Goal: Task Accomplishment & Management: Manage account settings

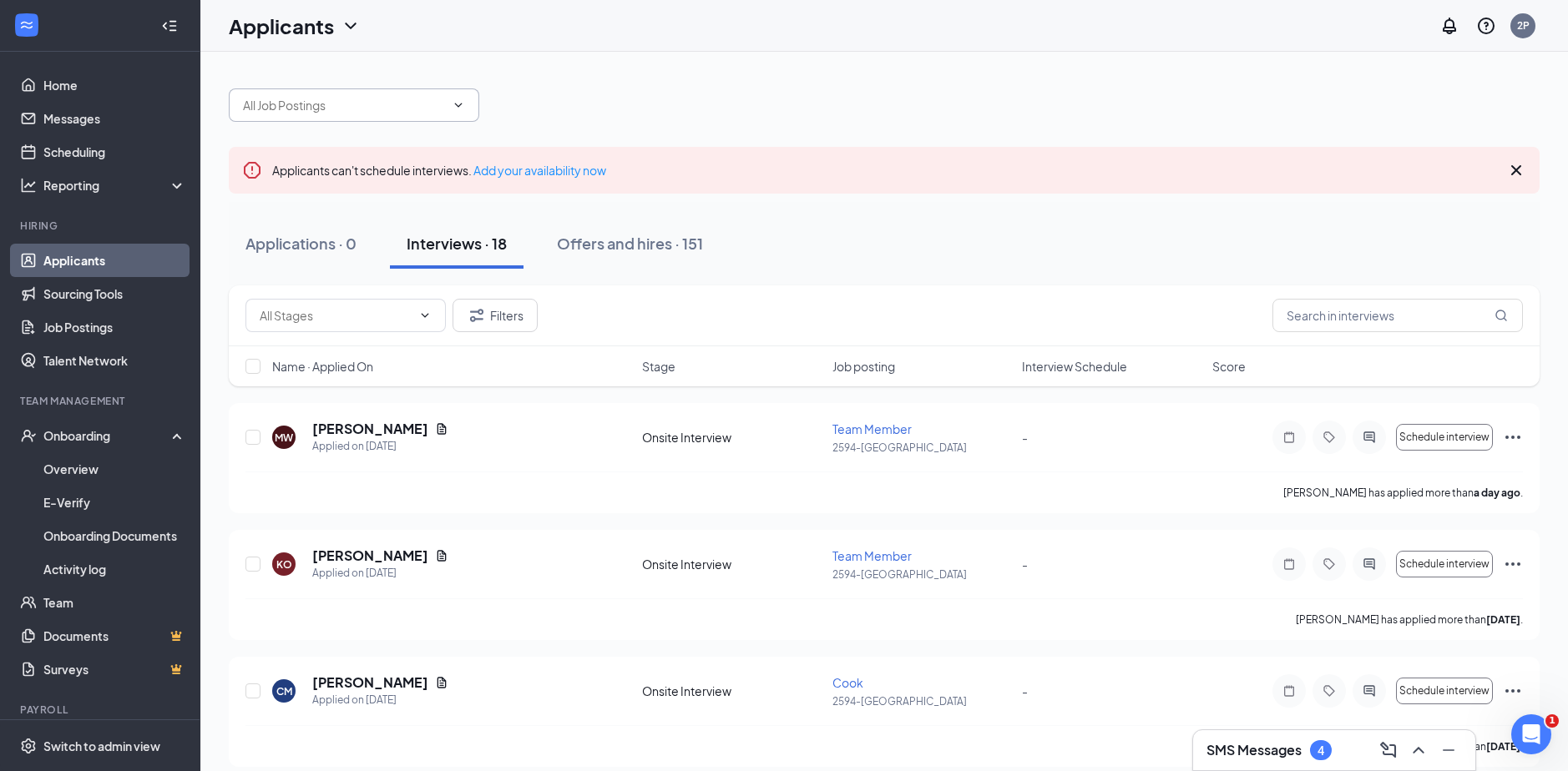
click at [370, 102] on input "text" at bounding box center [343, 105] width 202 height 18
click at [376, 74] on div "Team Member (2594-[GEOGRAPHIC_DATA]) Cook (2594-[GEOGRAPHIC_DATA])" at bounding box center [883, 96] width 1311 height 50
click at [402, 119] on span "Team Member (2594-[GEOGRAPHIC_DATA]) Cook (2594-[GEOGRAPHIC_DATA])" at bounding box center [354, 105] width 250 height 33
click at [406, 96] on input "text" at bounding box center [343, 105] width 202 height 18
click at [268, 131] on div "Team Member (2594-[GEOGRAPHIC_DATA])" at bounding box center [369, 146] width 224 height 37
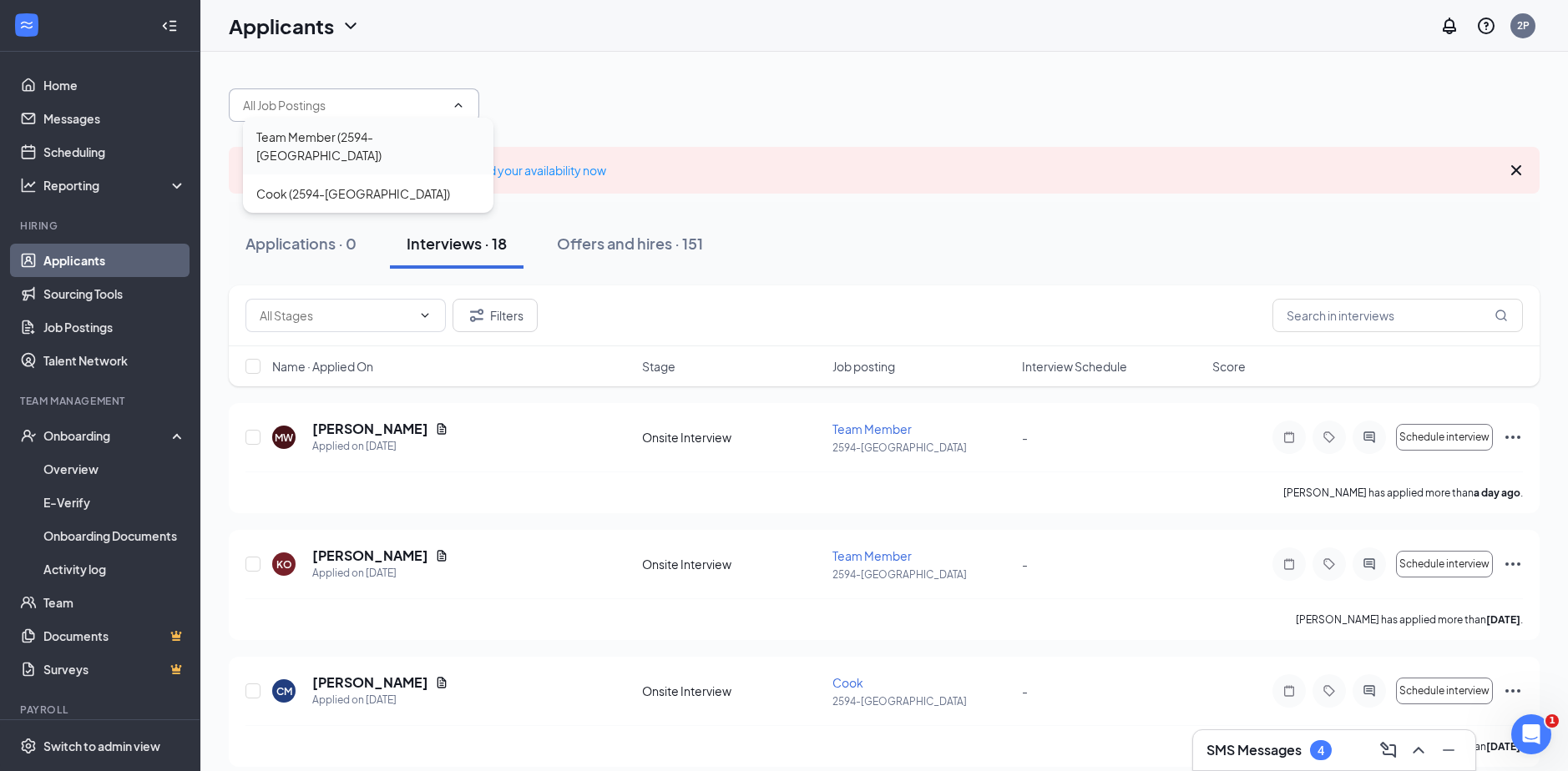
type input "Team Member (2594-[GEOGRAPHIC_DATA])"
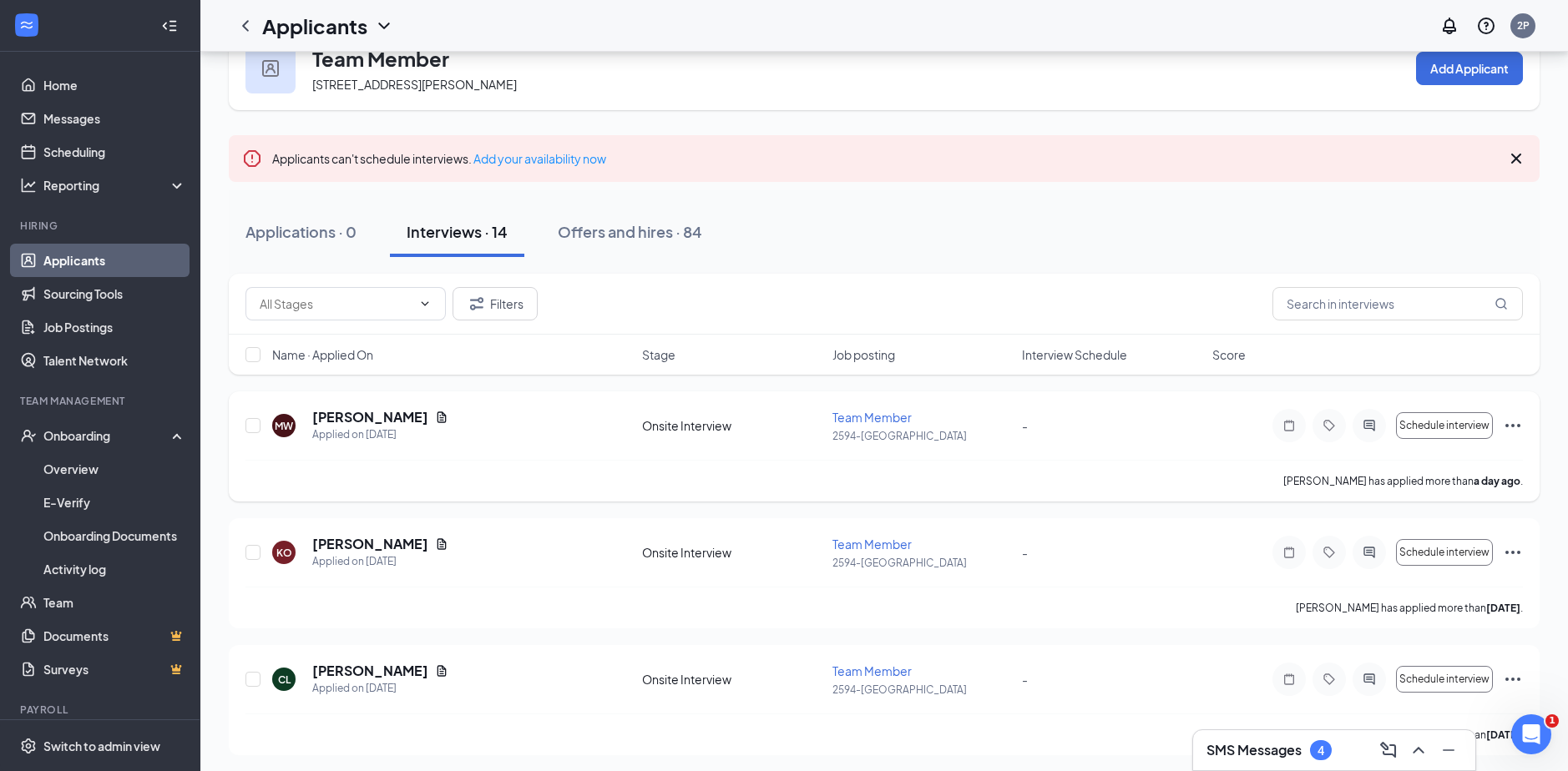
scroll to position [83, 0]
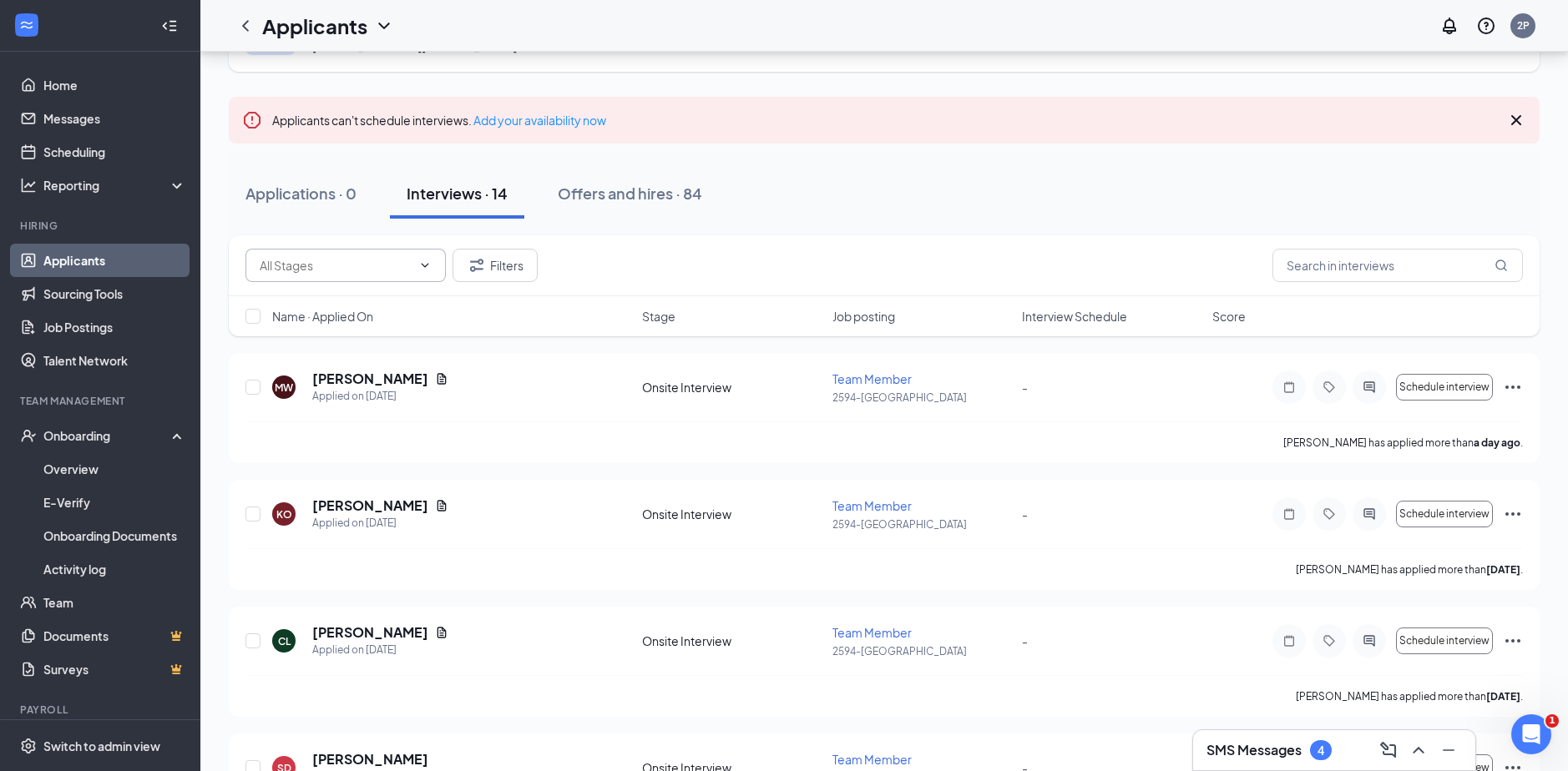
click at [413, 270] on span at bounding box center [345, 265] width 200 height 33
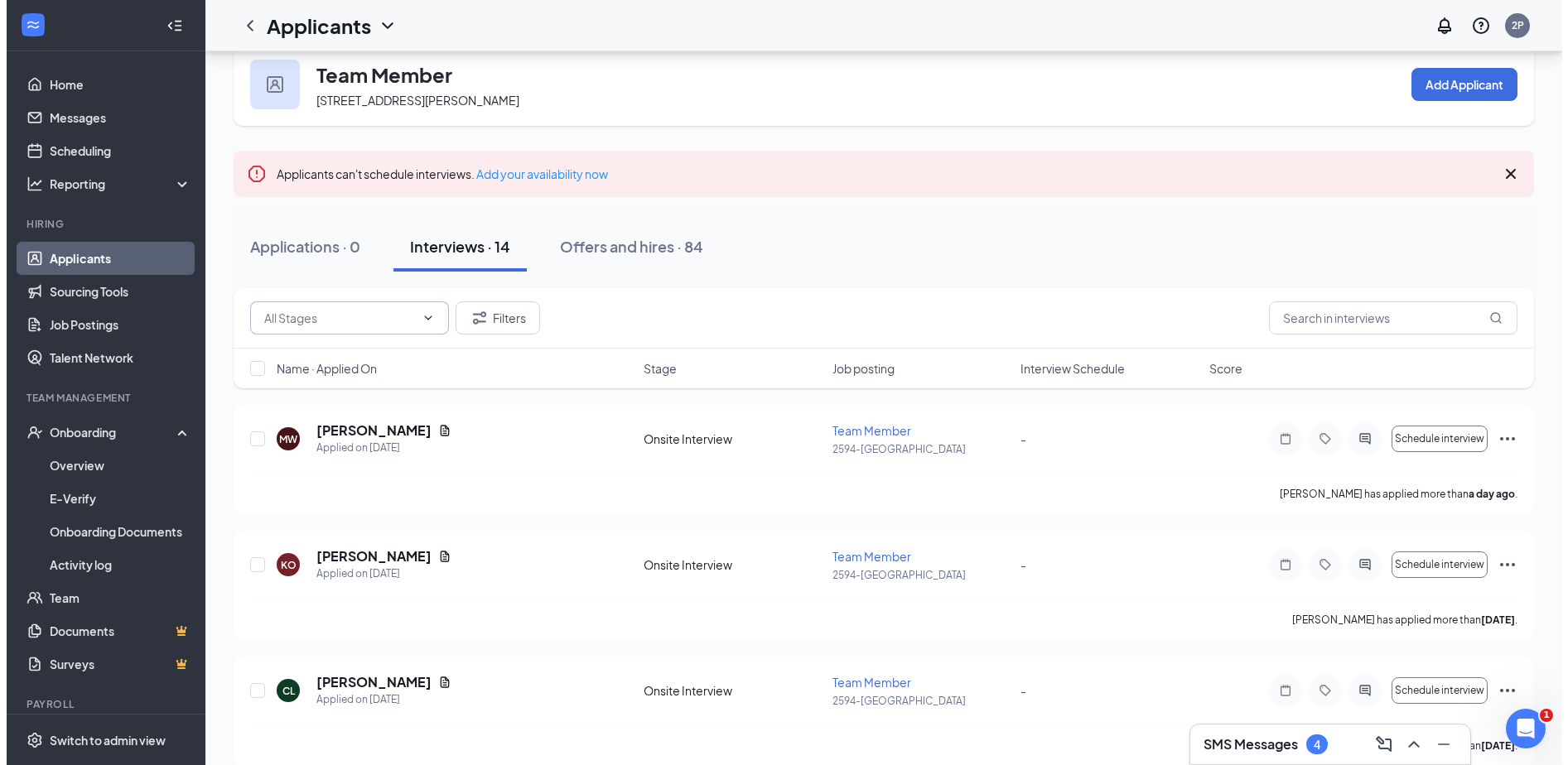
scroll to position [0, 0]
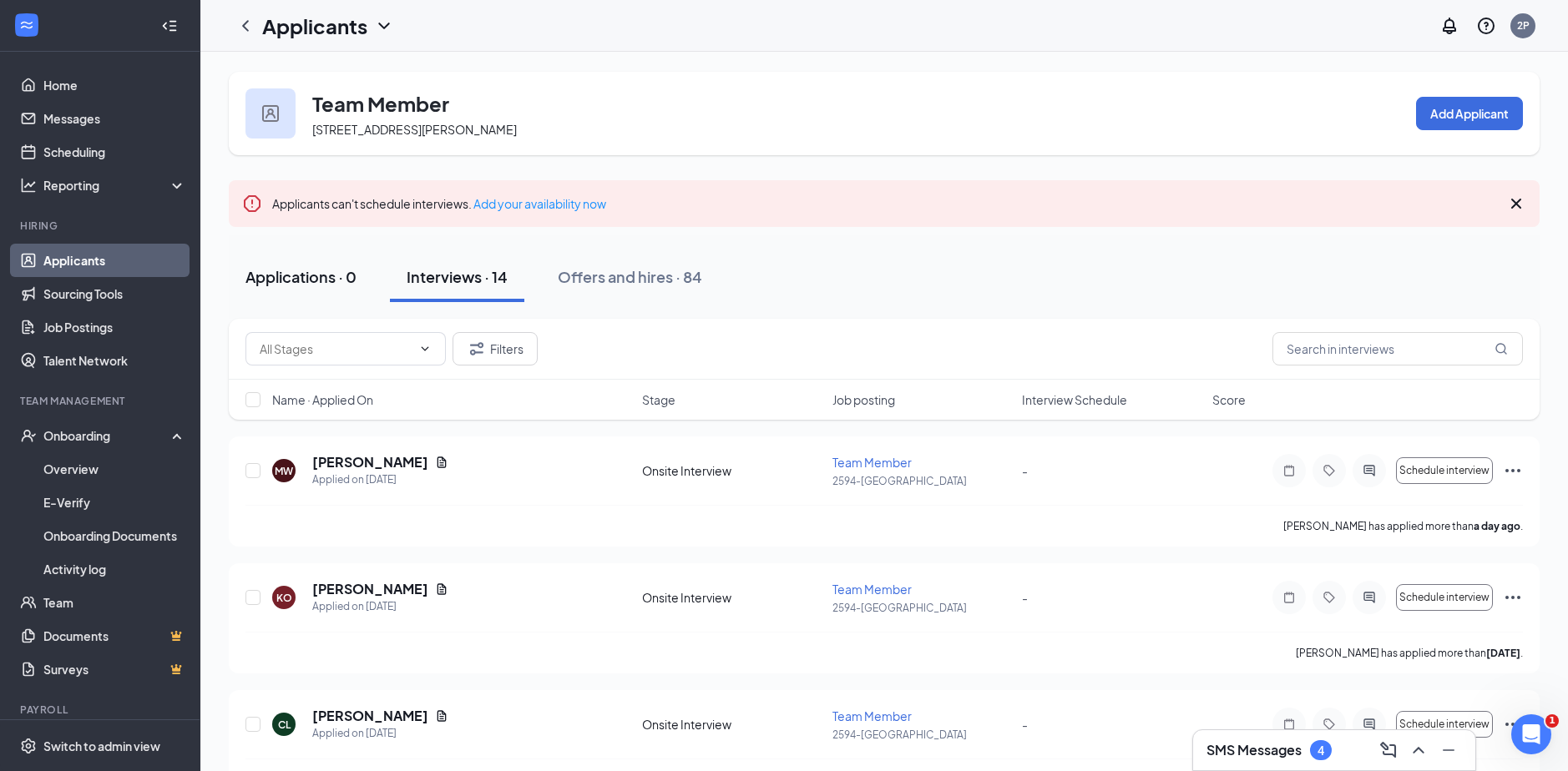
click at [351, 277] on div "Applications · 0" at bounding box center [300, 277] width 111 height 21
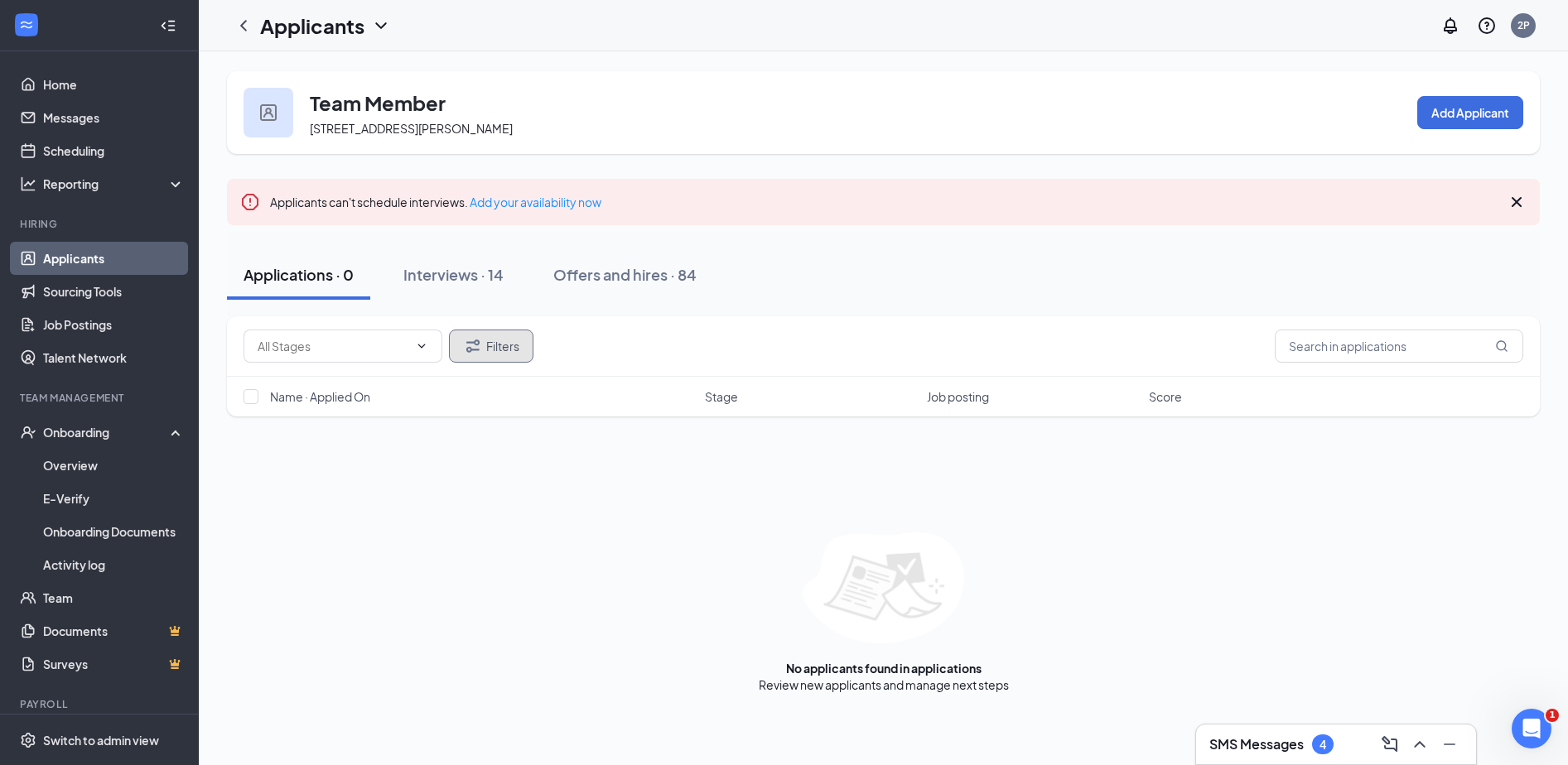
click at [463, 343] on button "Filters" at bounding box center [491, 346] width 84 height 33
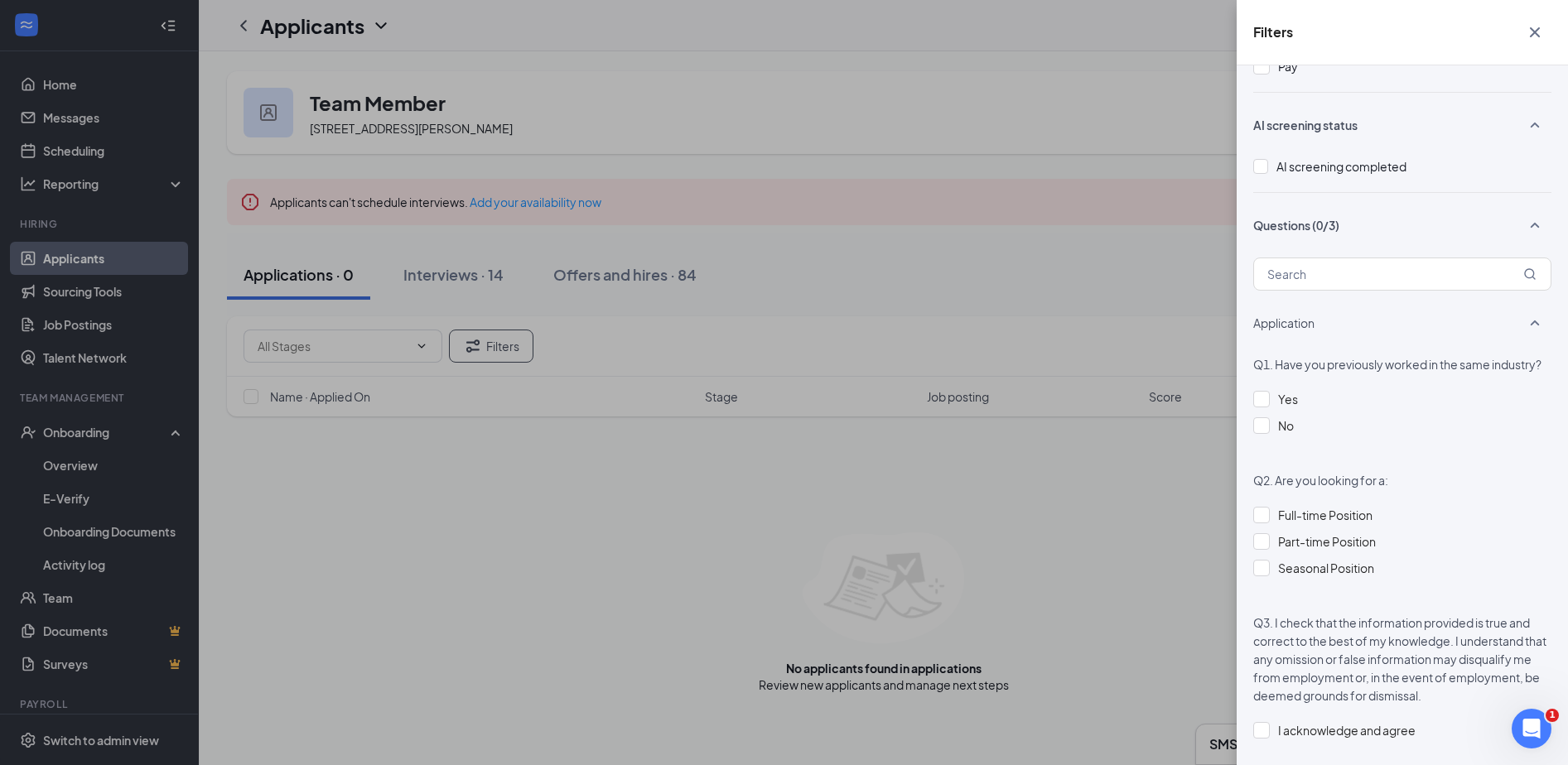
scroll to position [921, 0]
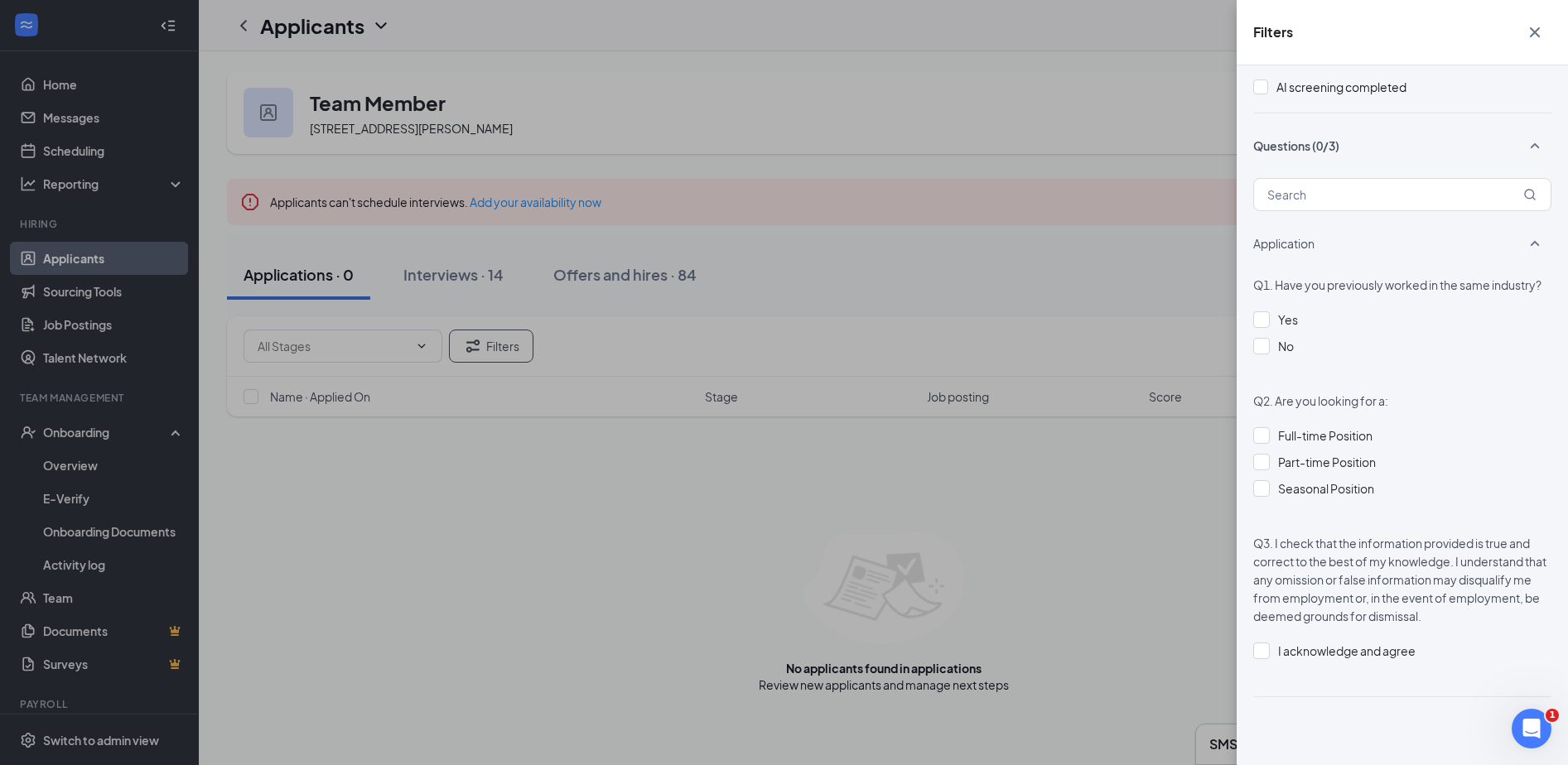
click at [615, 544] on div "Filters Applicant Status (0/5) Unread message Hasn't messaged back Stuck in sta…" at bounding box center [784, 382] width 1568 height 765
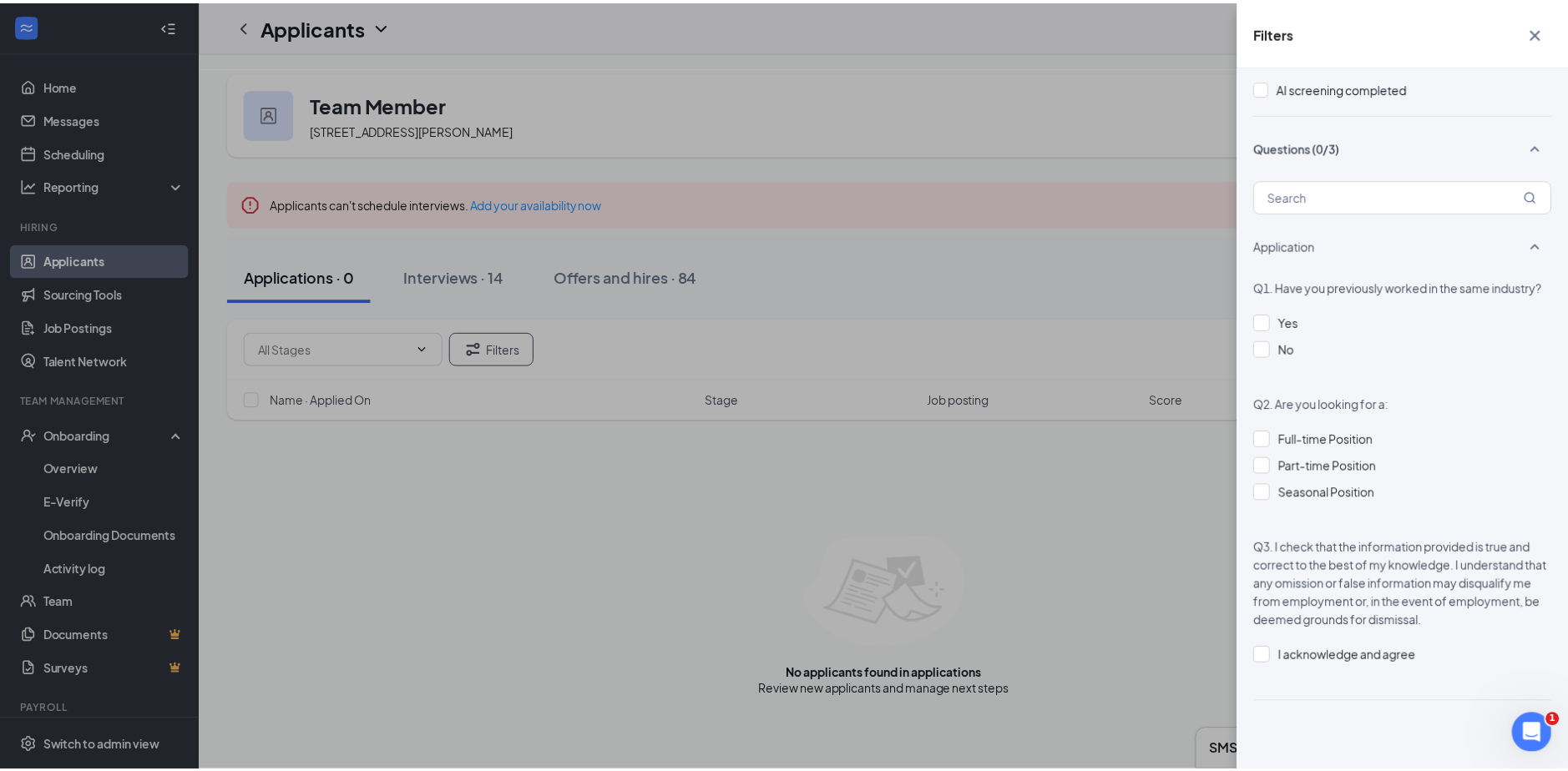
scroll to position [908, 0]
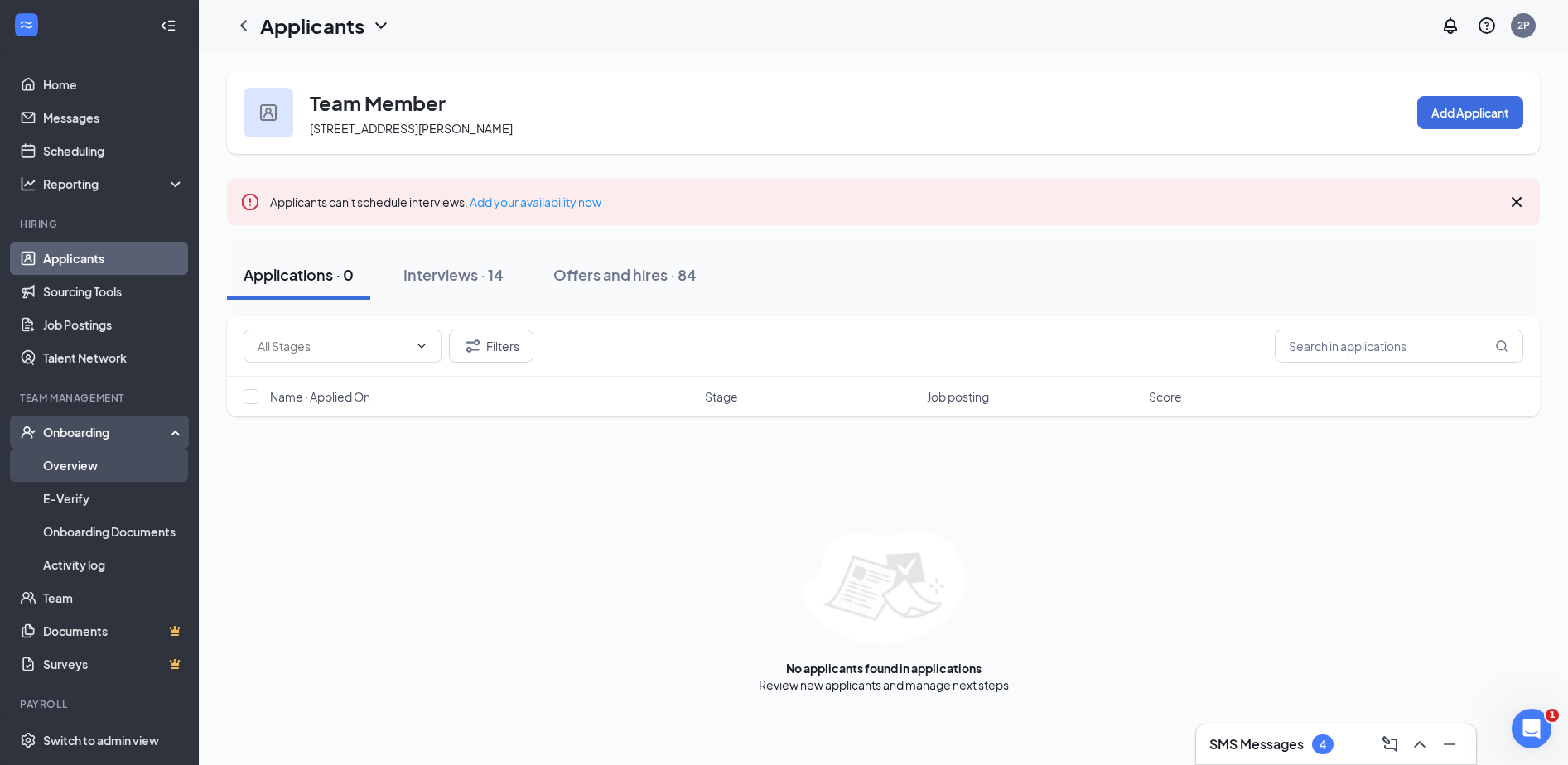
click at [103, 461] on link "Overview" at bounding box center [114, 465] width 142 height 33
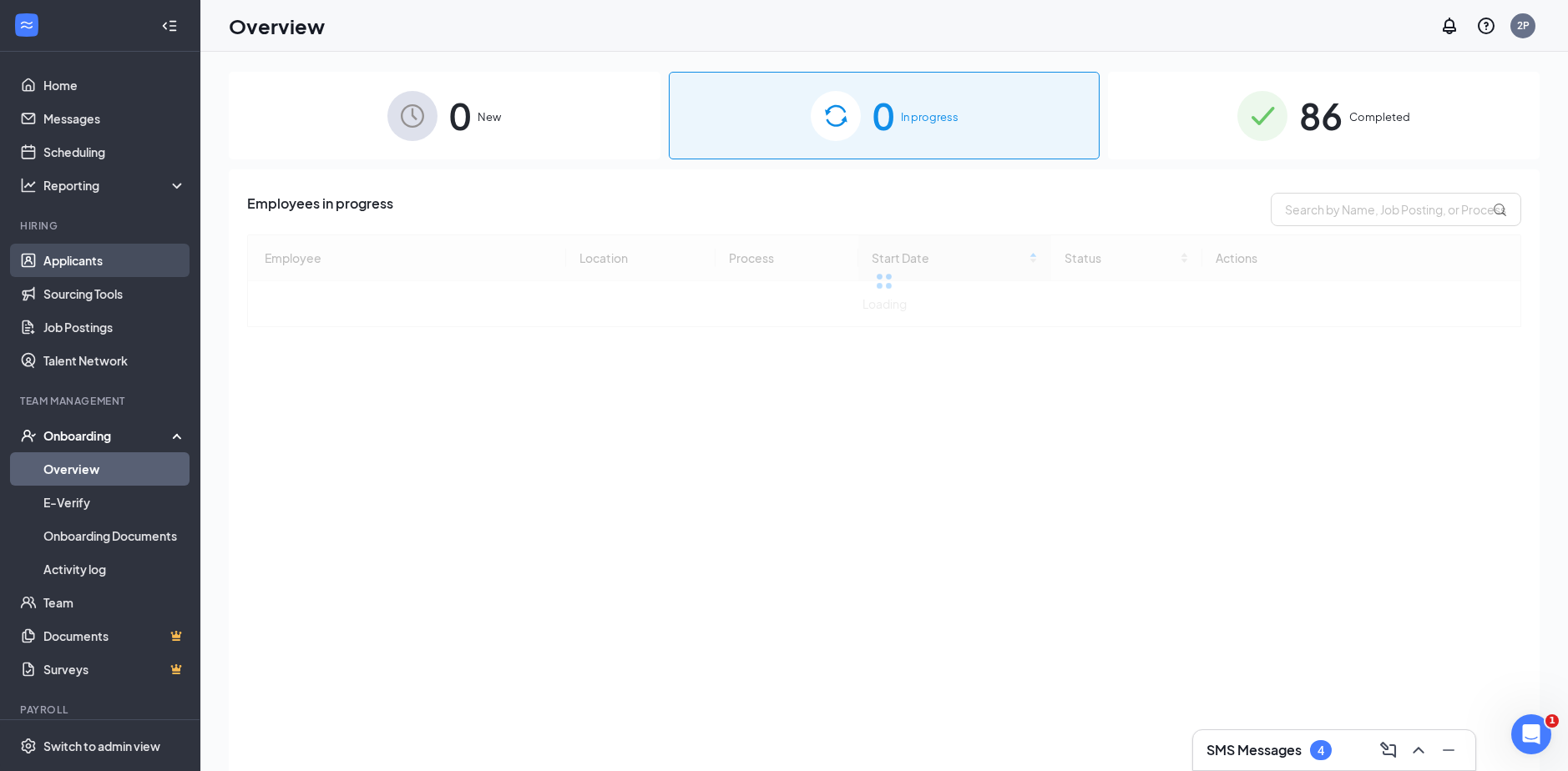
click at [137, 270] on link "Applicants" at bounding box center [115, 260] width 143 height 33
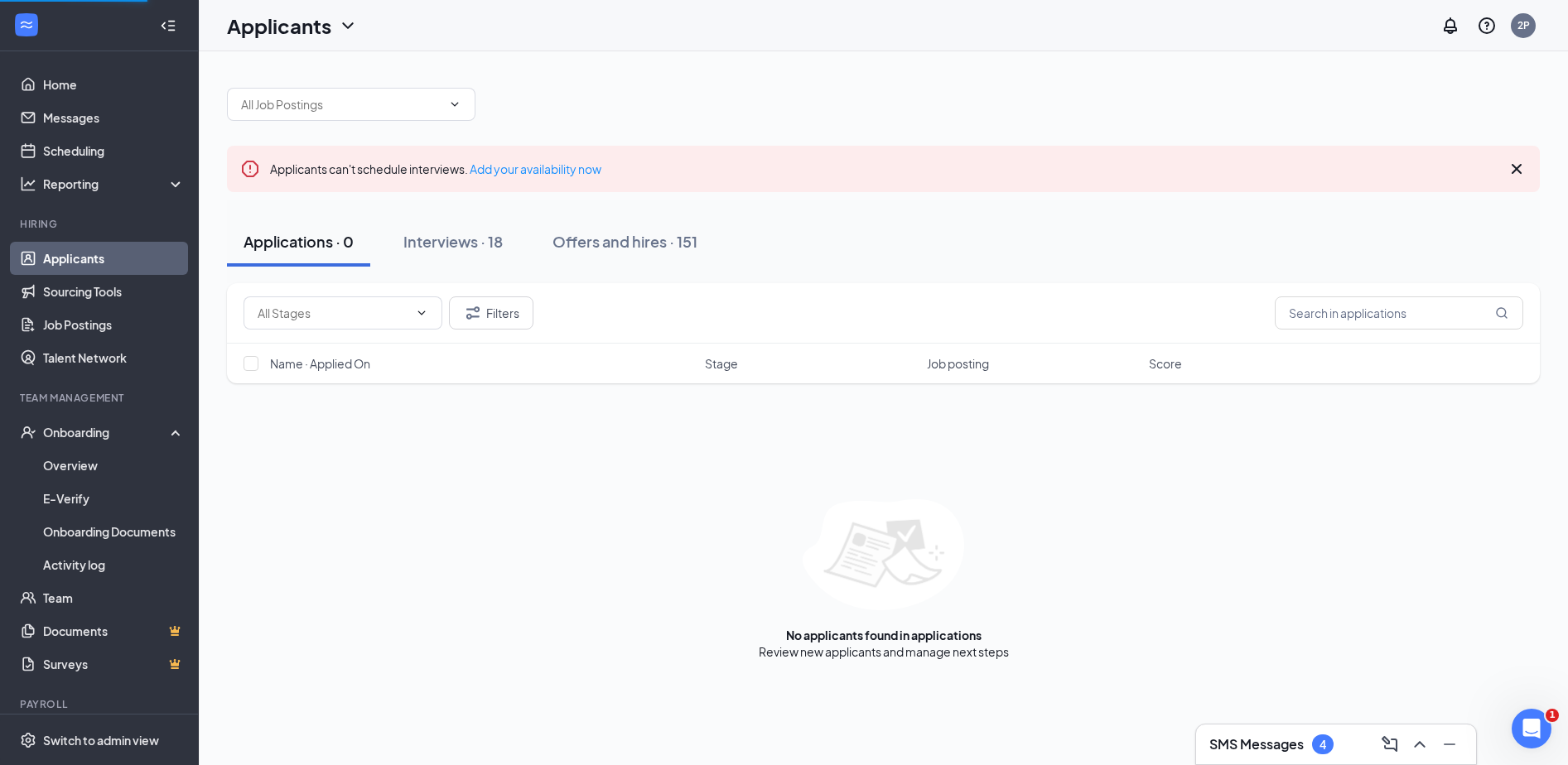
click at [353, 87] on div at bounding box center [883, 96] width 1313 height 49
click at [367, 109] on input "text" at bounding box center [341, 104] width 201 height 18
click at [219, 197] on div "Team Member (2594-[GEOGRAPHIC_DATA]) Cook (2594-[GEOGRAPHIC_DATA]) Applicants c…" at bounding box center [883, 366] width 1369 height 629
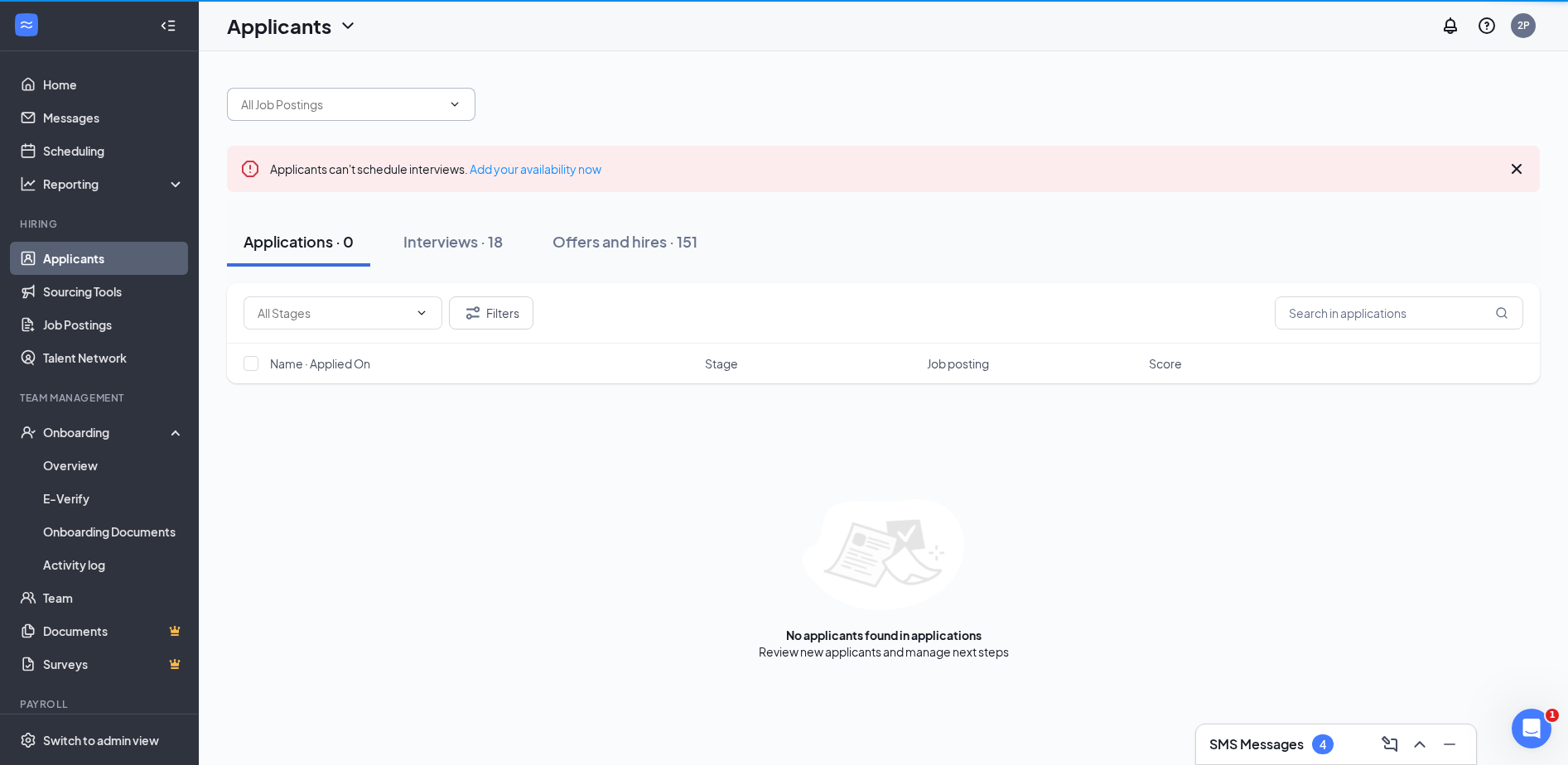
click at [288, 102] on input "text" at bounding box center [341, 104] width 201 height 18
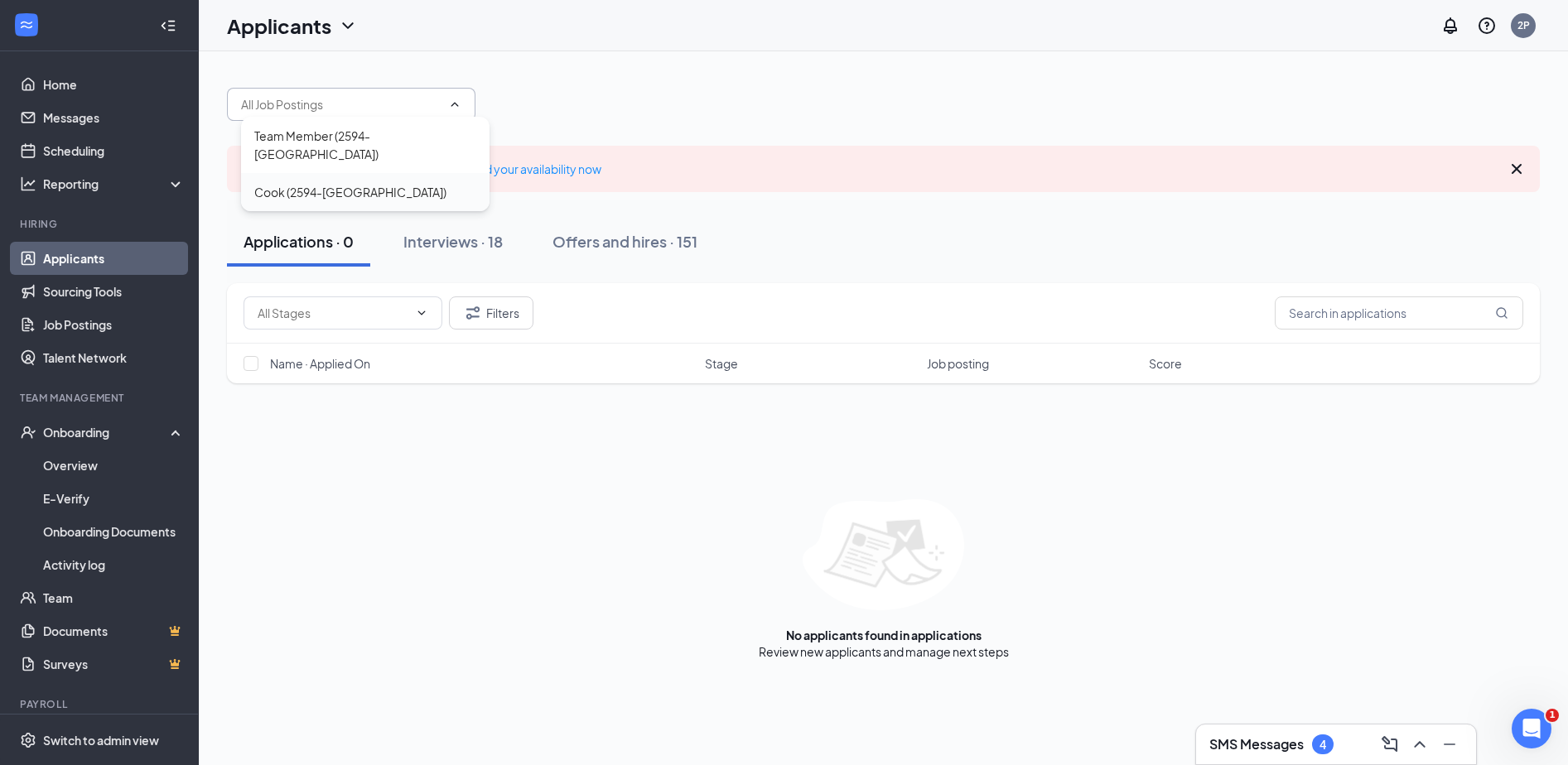
click at [265, 183] on div "Cook (2594-[GEOGRAPHIC_DATA])" at bounding box center [350, 192] width 192 height 18
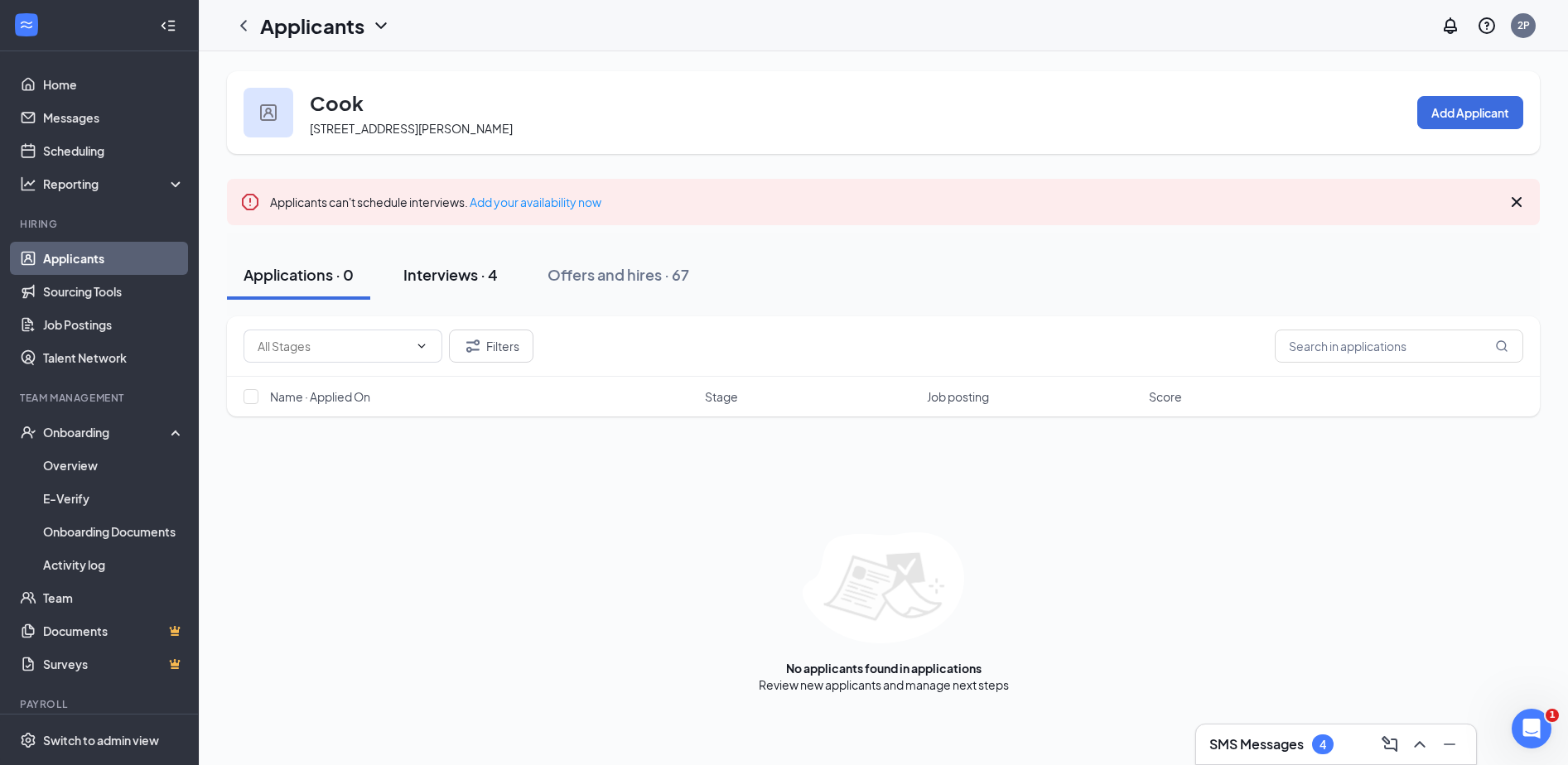
click at [461, 275] on div "Interviews · 4" at bounding box center [450, 274] width 95 height 21
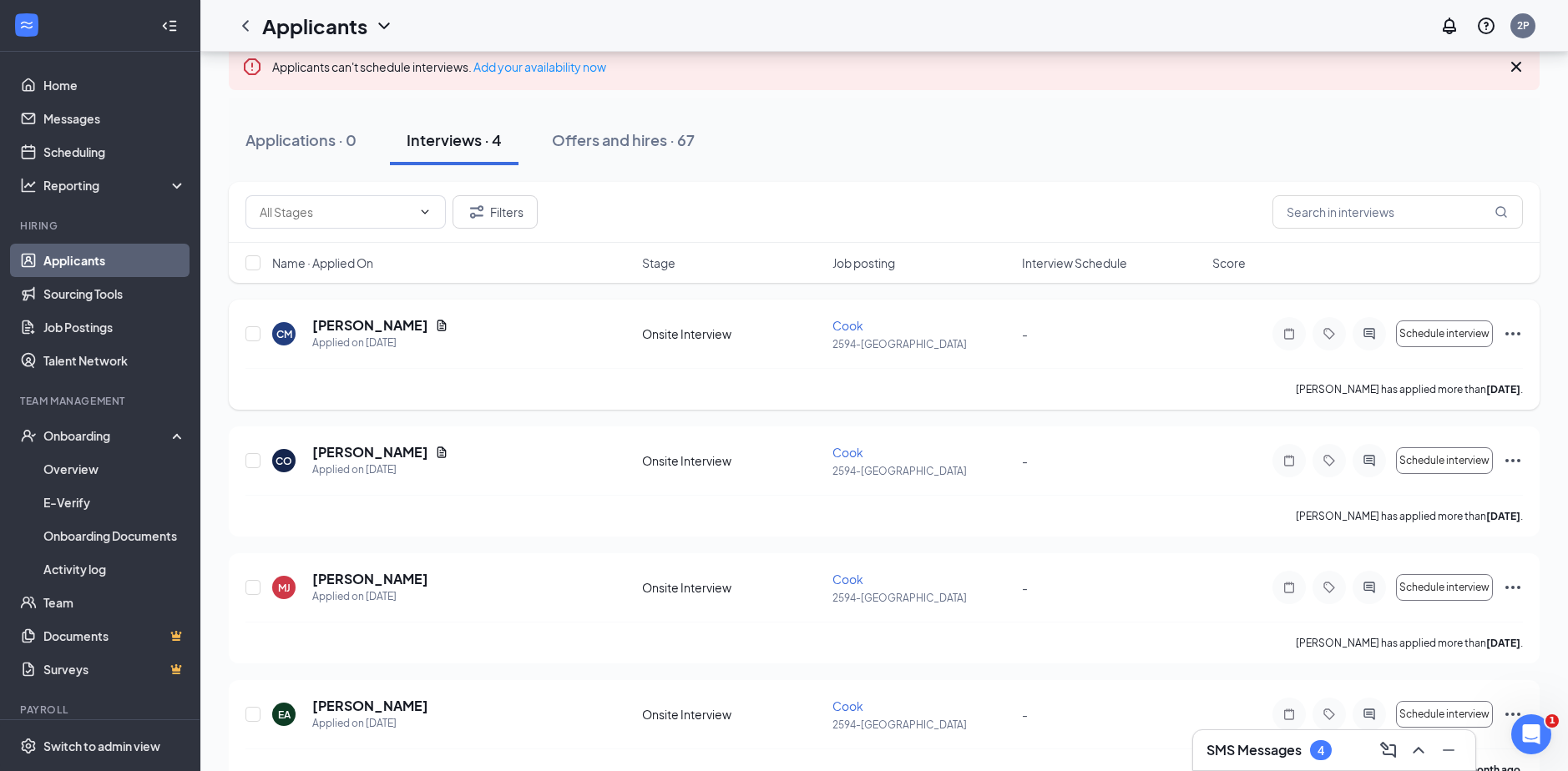
scroll to position [176, 0]
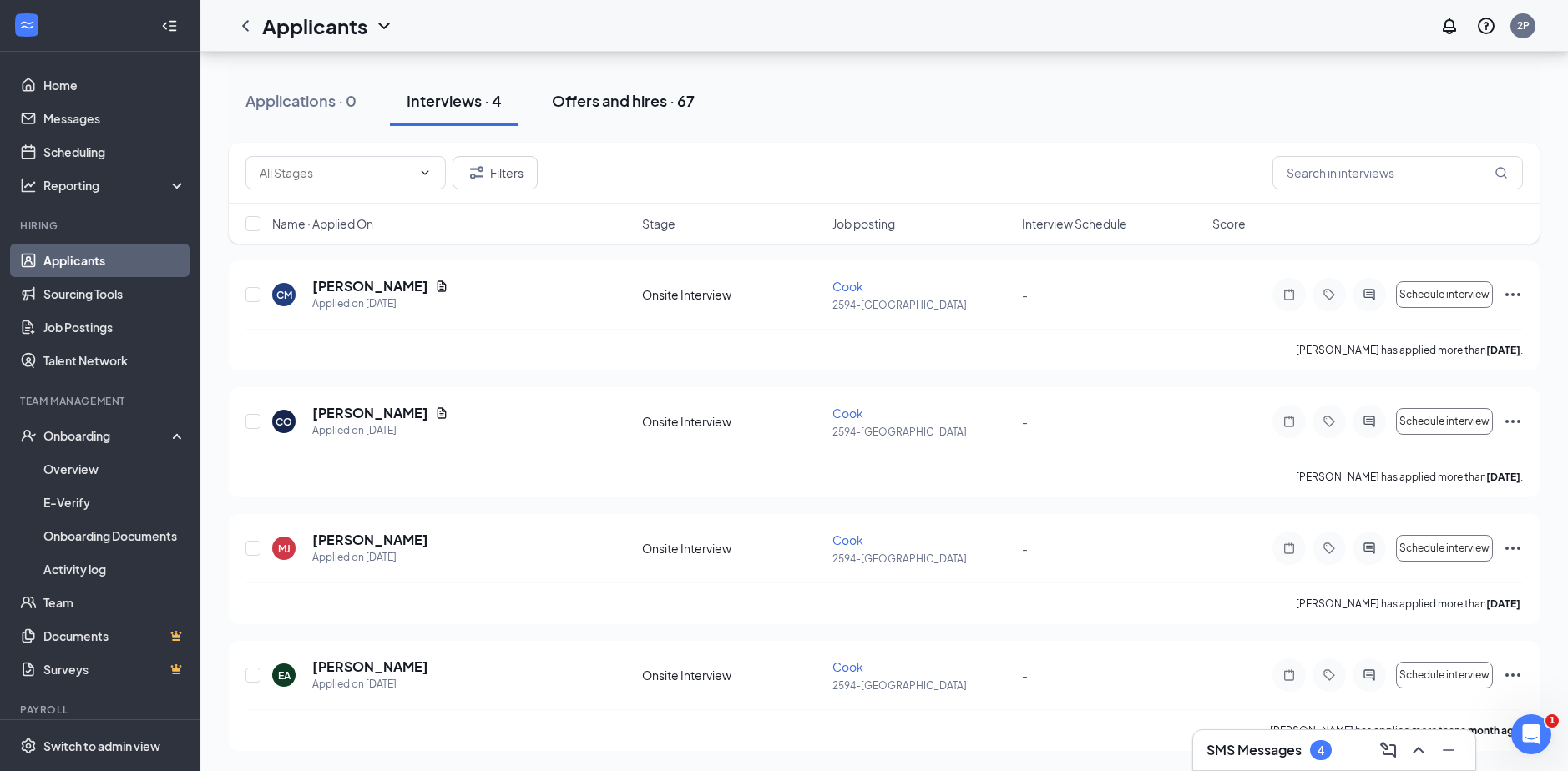
click at [632, 95] on div "Offers and hires · 67" at bounding box center [622, 101] width 143 height 21
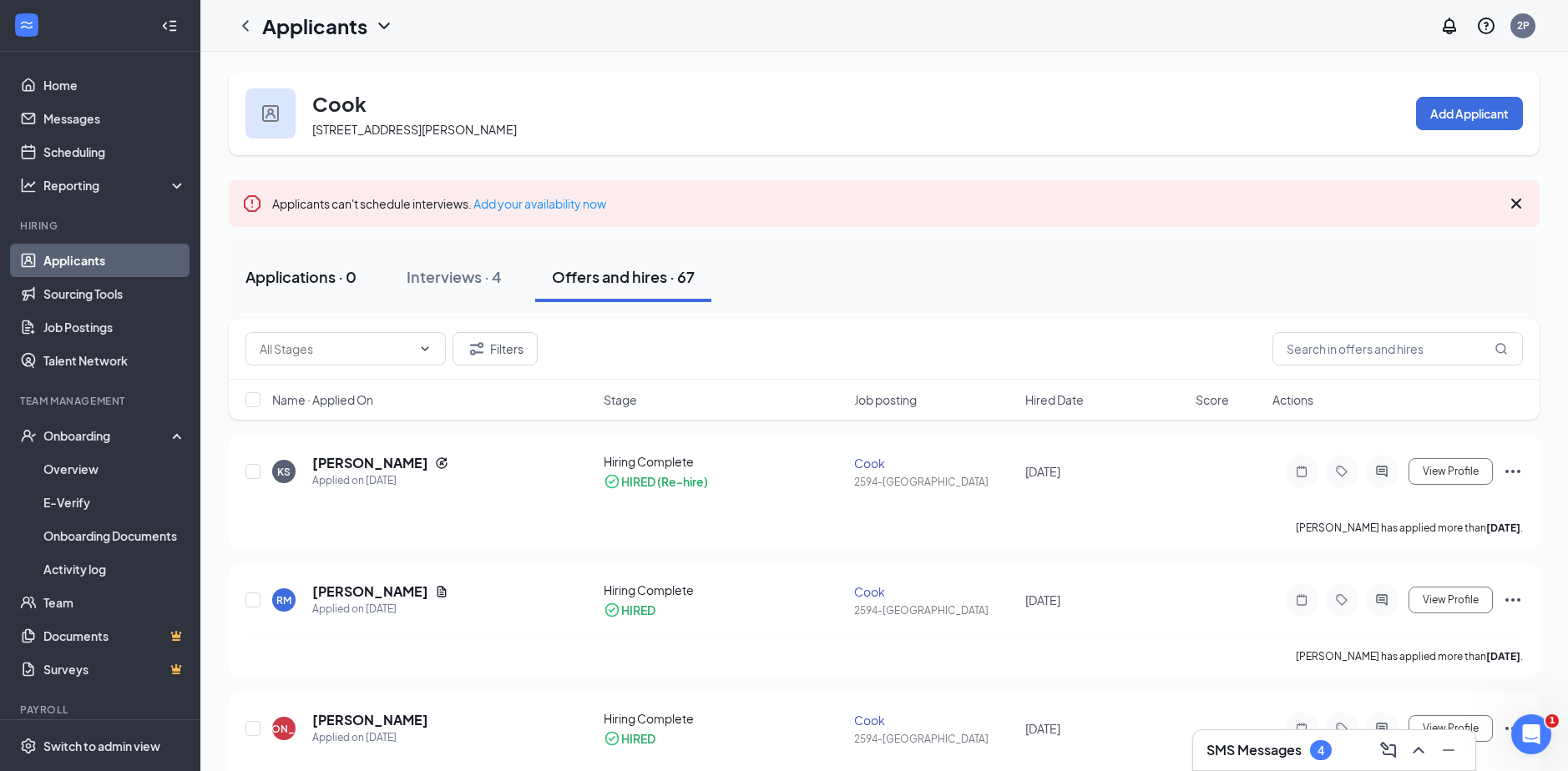
click at [337, 283] on div "Applications · 0" at bounding box center [300, 277] width 111 height 21
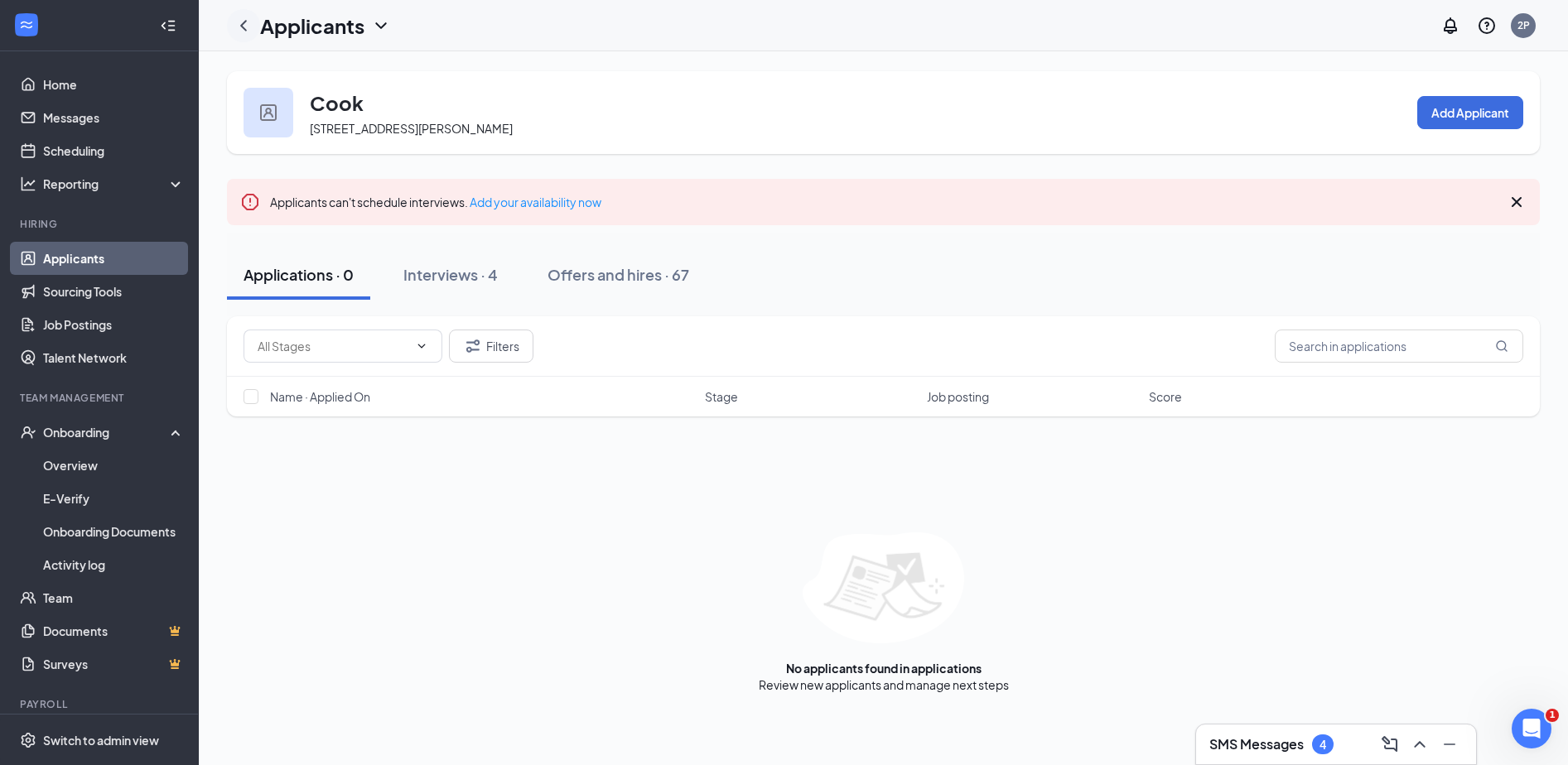
click at [243, 23] on icon "ChevronLeft" at bounding box center [244, 25] width 7 height 10
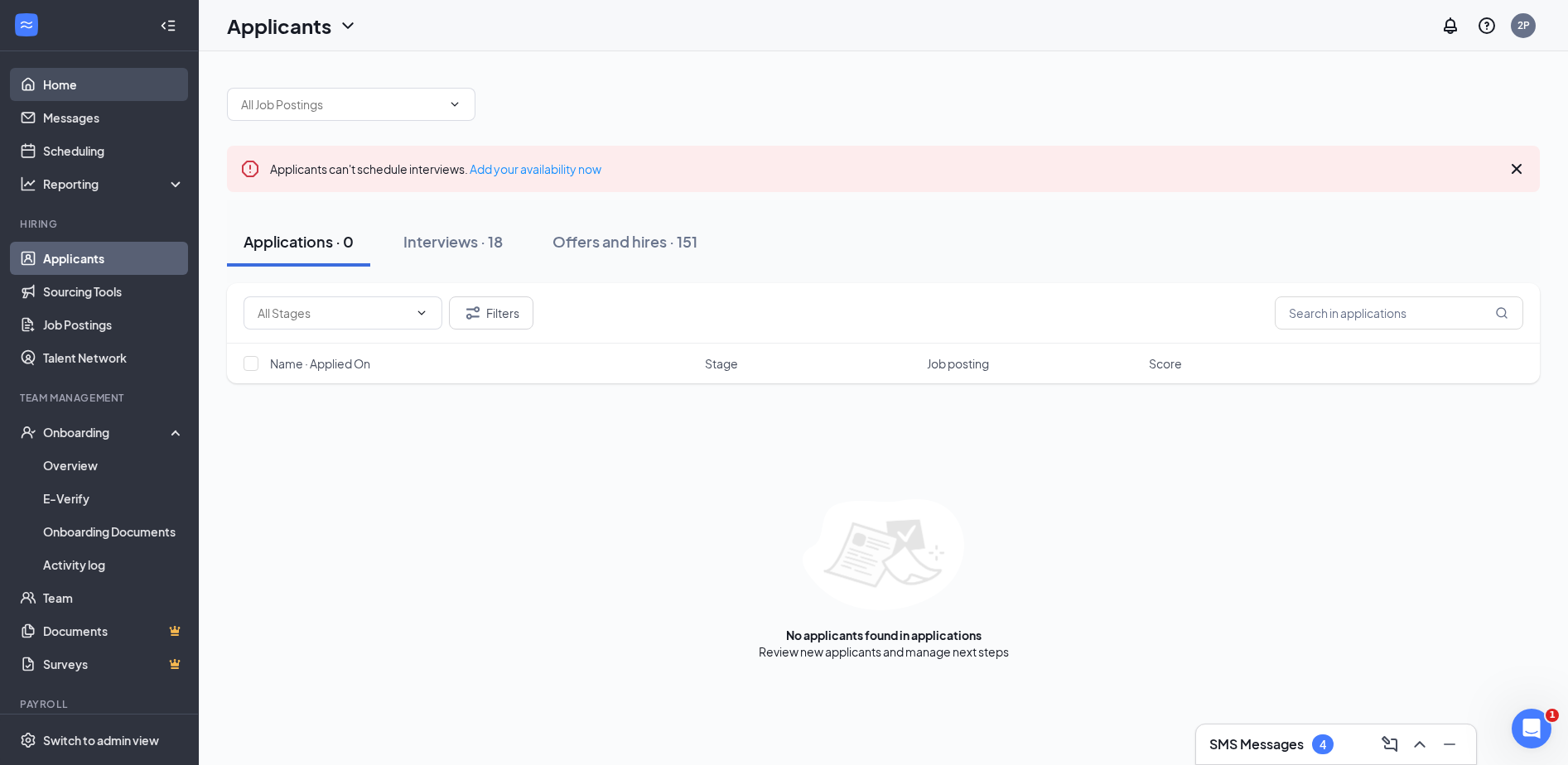
click at [115, 83] on link "Home" at bounding box center [114, 84] width 142 height 33
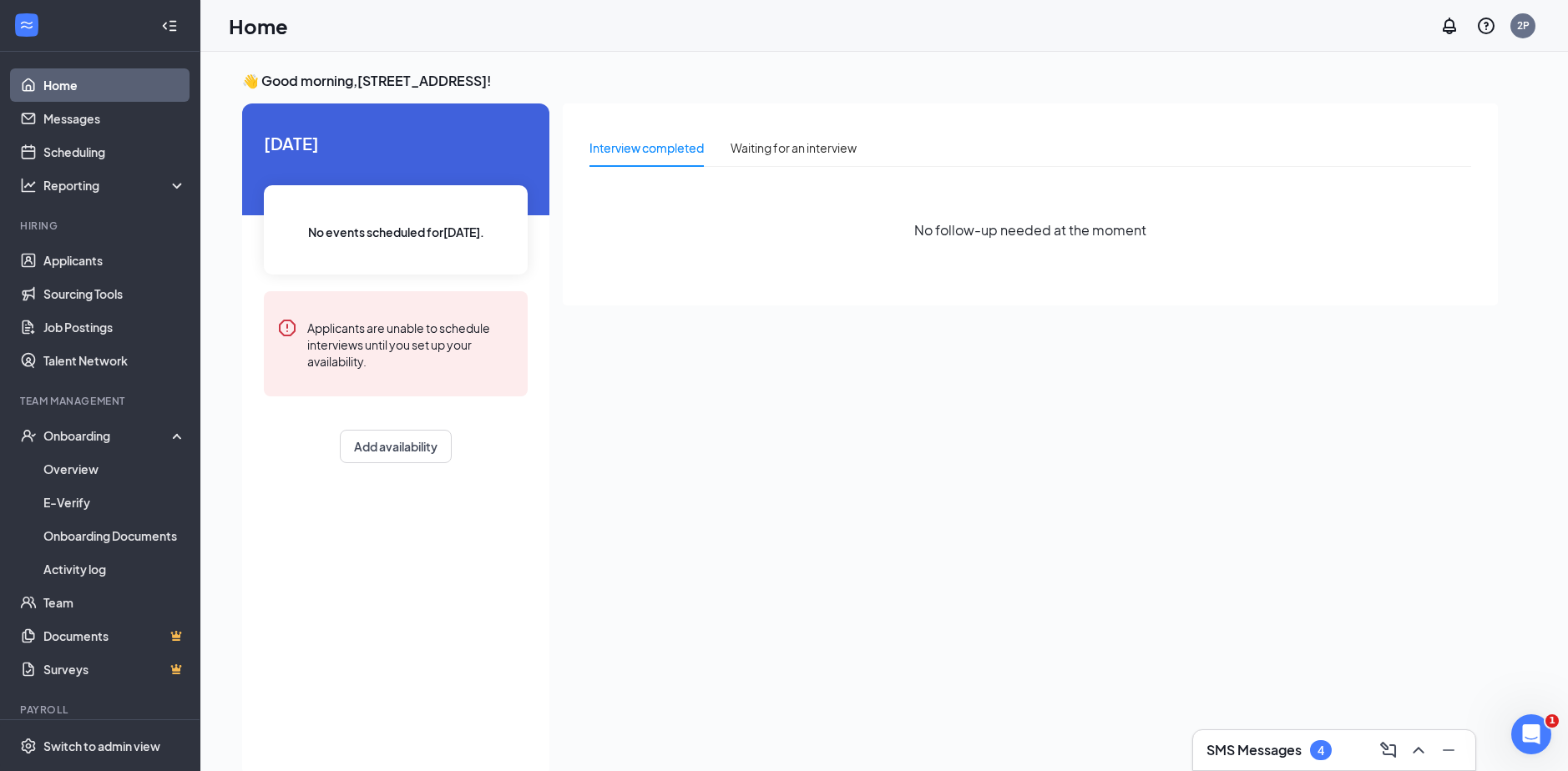
click at [1333, 750] on div "SMS Messages 4" at bounding box center [1334, 750] width 256 height 27
click at [1318, 747] on div "Applicants Team members" at bounding box center [1334, 513] width 282 height 514
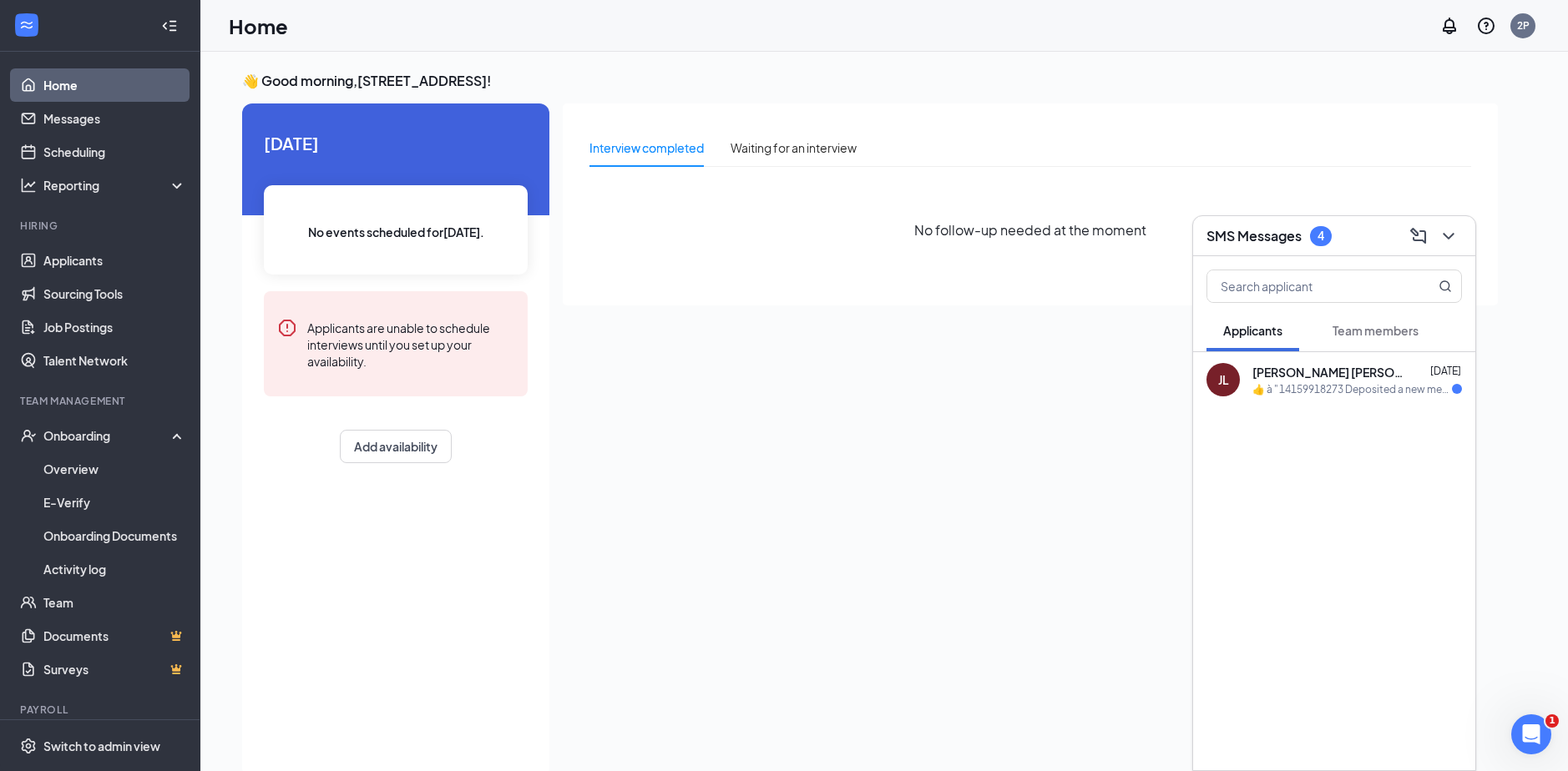
click at [1412, 383] on div "​👍​ à " 14159918273 Deposited a new message: "Purposes. Am I speaking with [PER…" at bounding box center [1352, 389] width 200 height 14
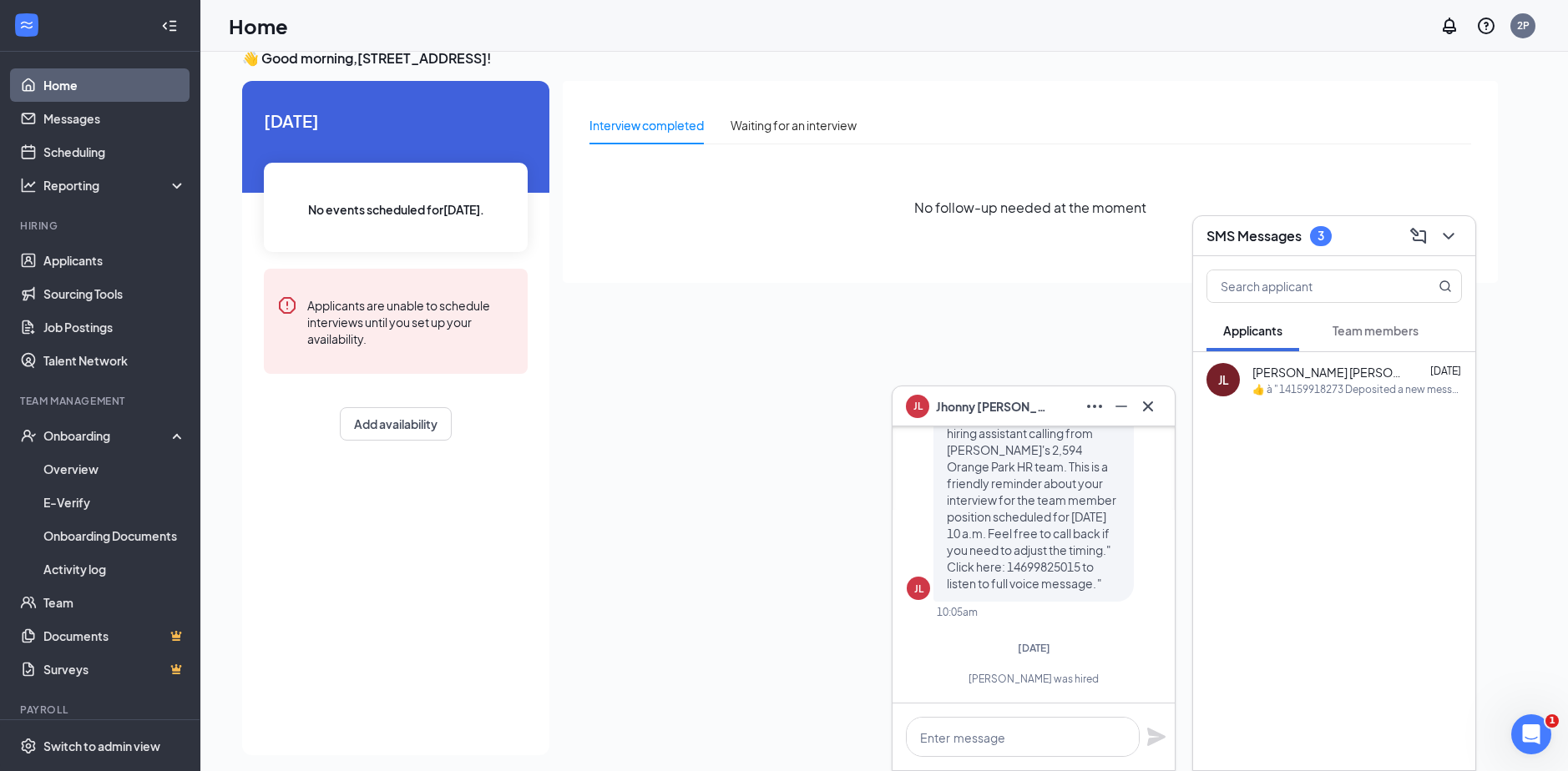
scroll to position [35, 0]
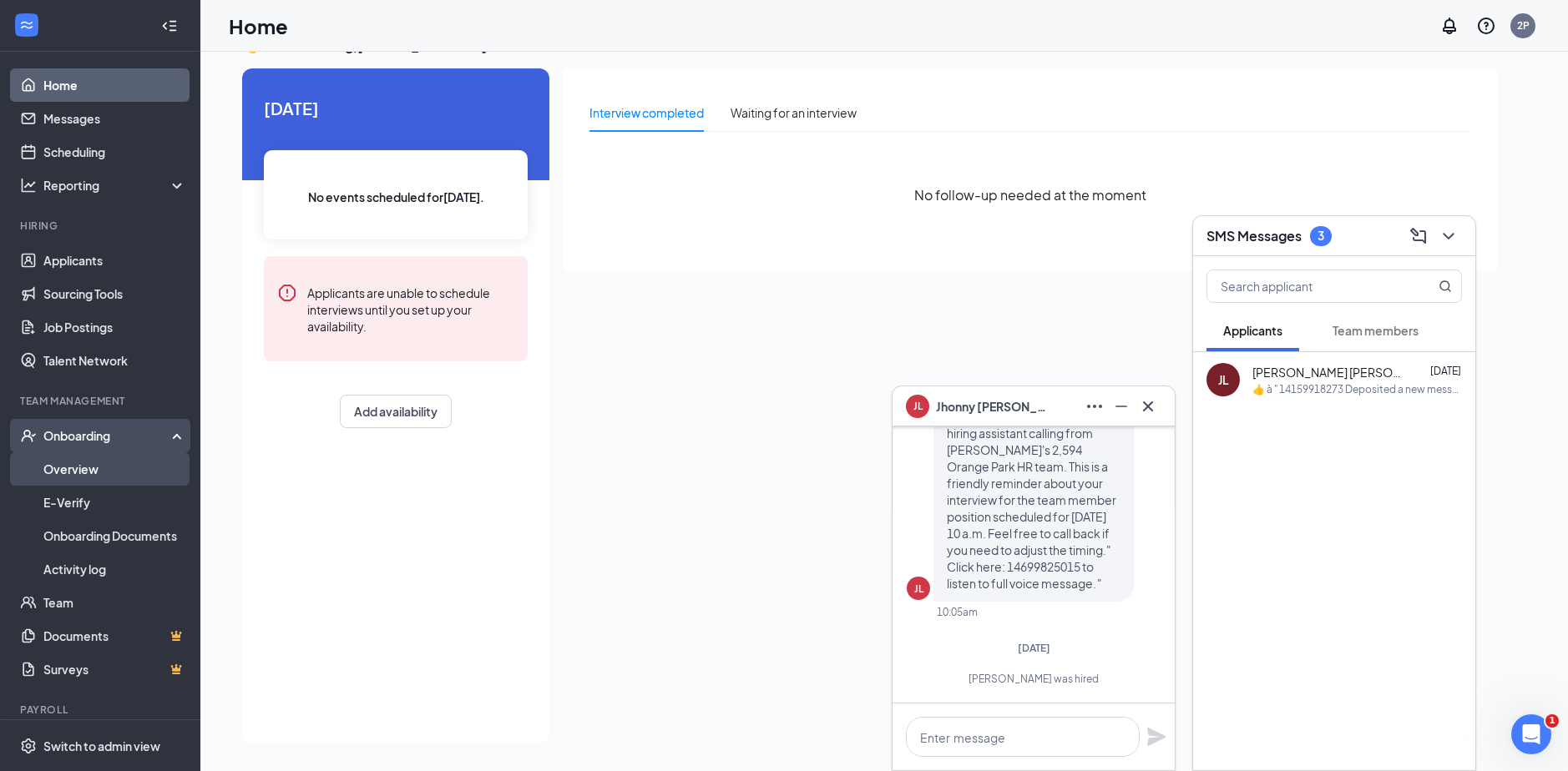
click at [99, 474] on link "Overview" at bounding box center [115, 469] width 143 height 33
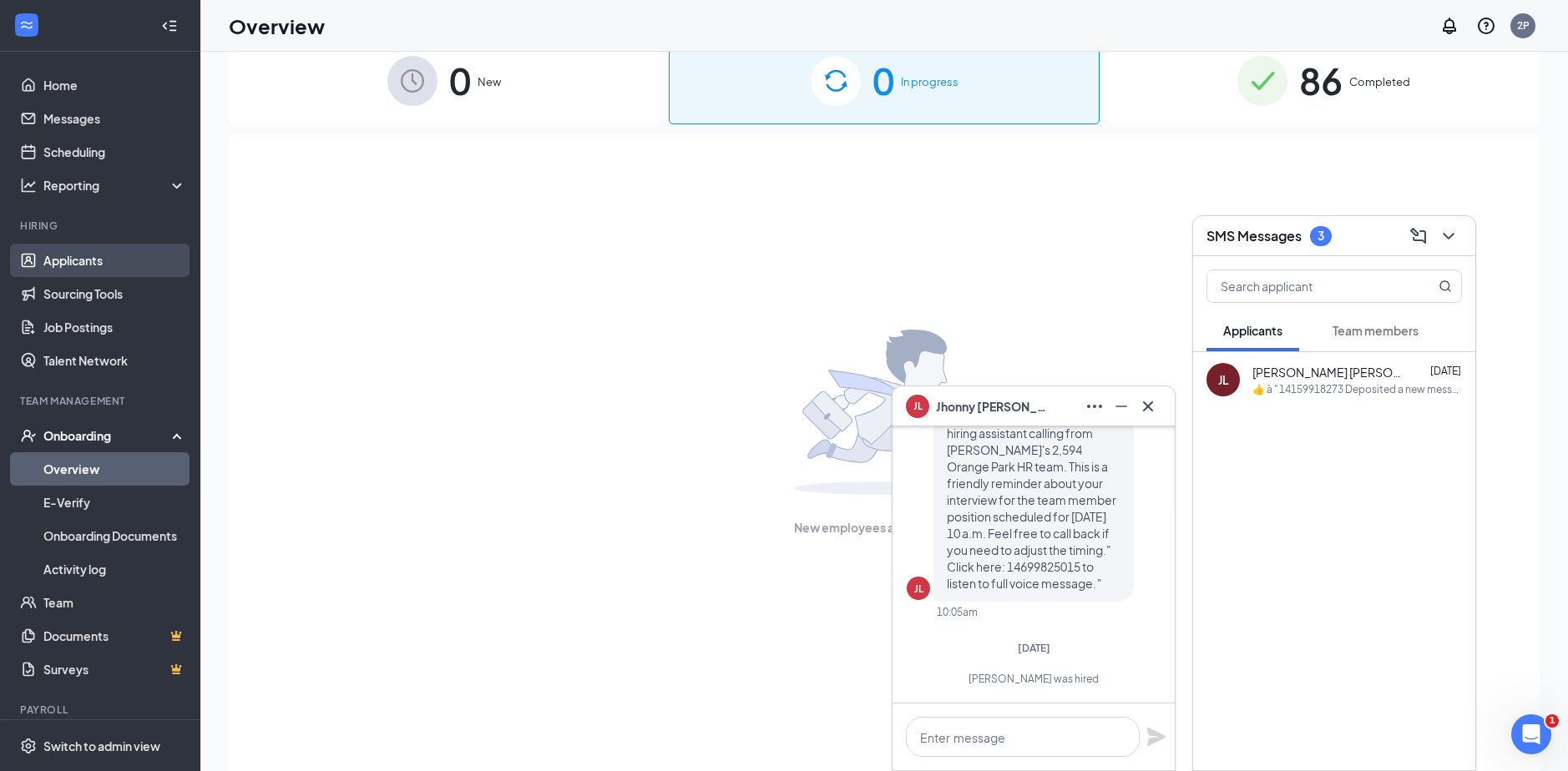
click at [115, 252] on link "Applicants" at bounding box center [115, 260] width 143 height 33
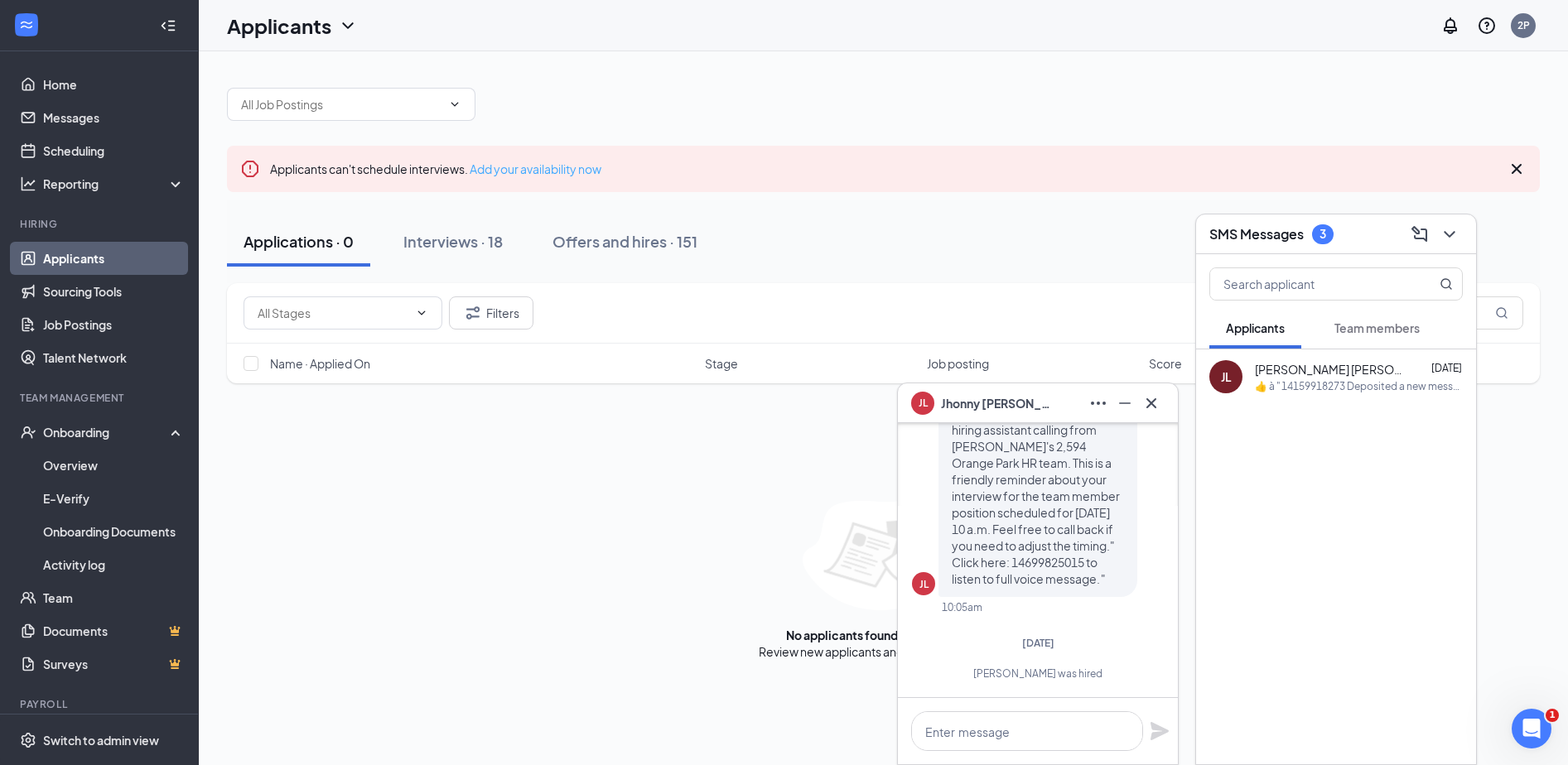
click at [523, 162] on link "Add your availability now" at bounding box center [536, 168] width 132 height 15
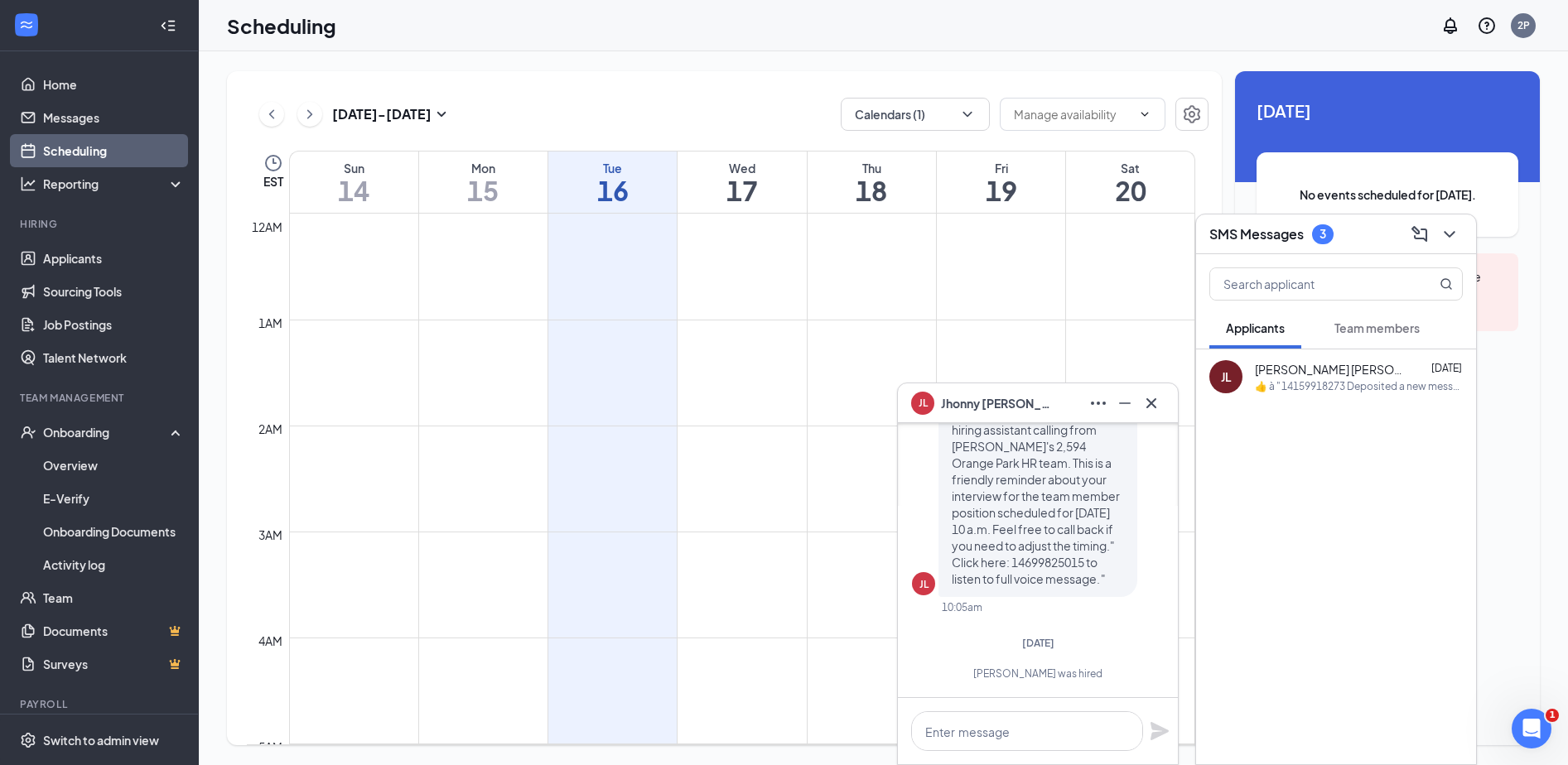
scroll to position [814, 0]
click at [73, 262] on link "Applicants" at bounding box center [114, 258] width 142 height 33
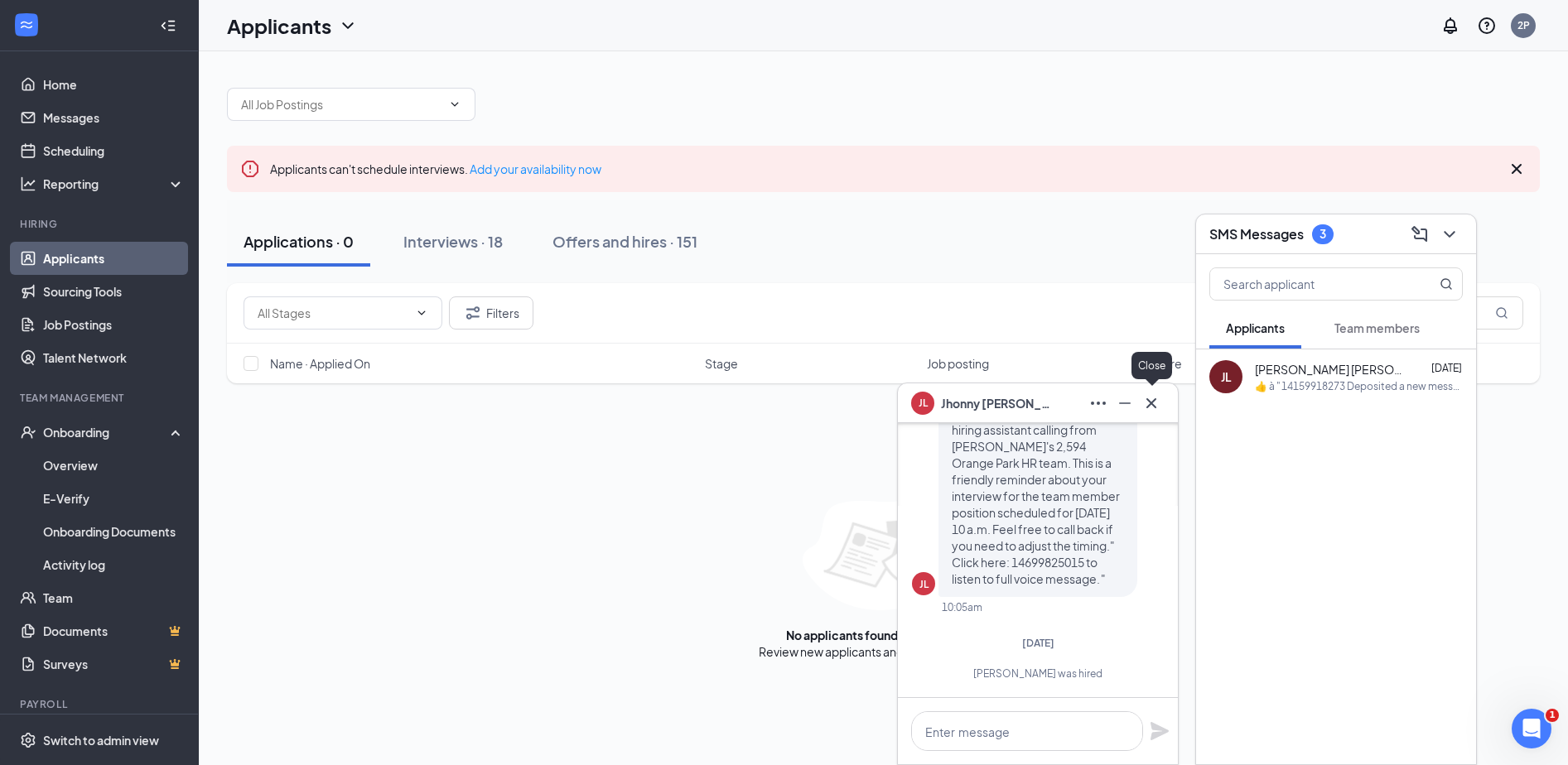
click at [1158, 399] on icon "Cross" at bounding box center [1151, 403] width 20 height 20
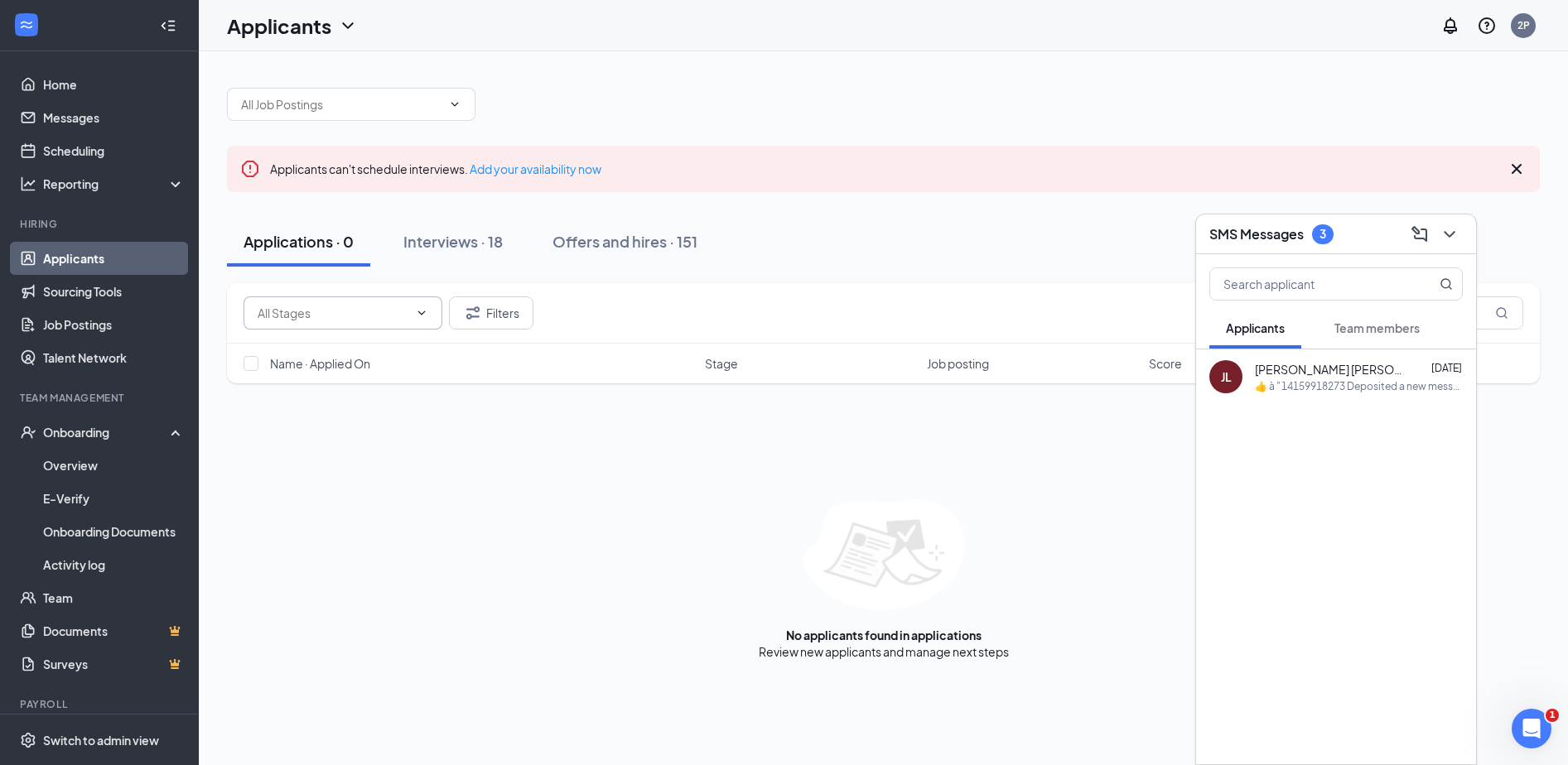
click at [430, 312] on span at bounding box center [342, 313] width 199 height 33
click at [515, 307] on button "Filters" at bounding box center [491, 313] width 84 height 33
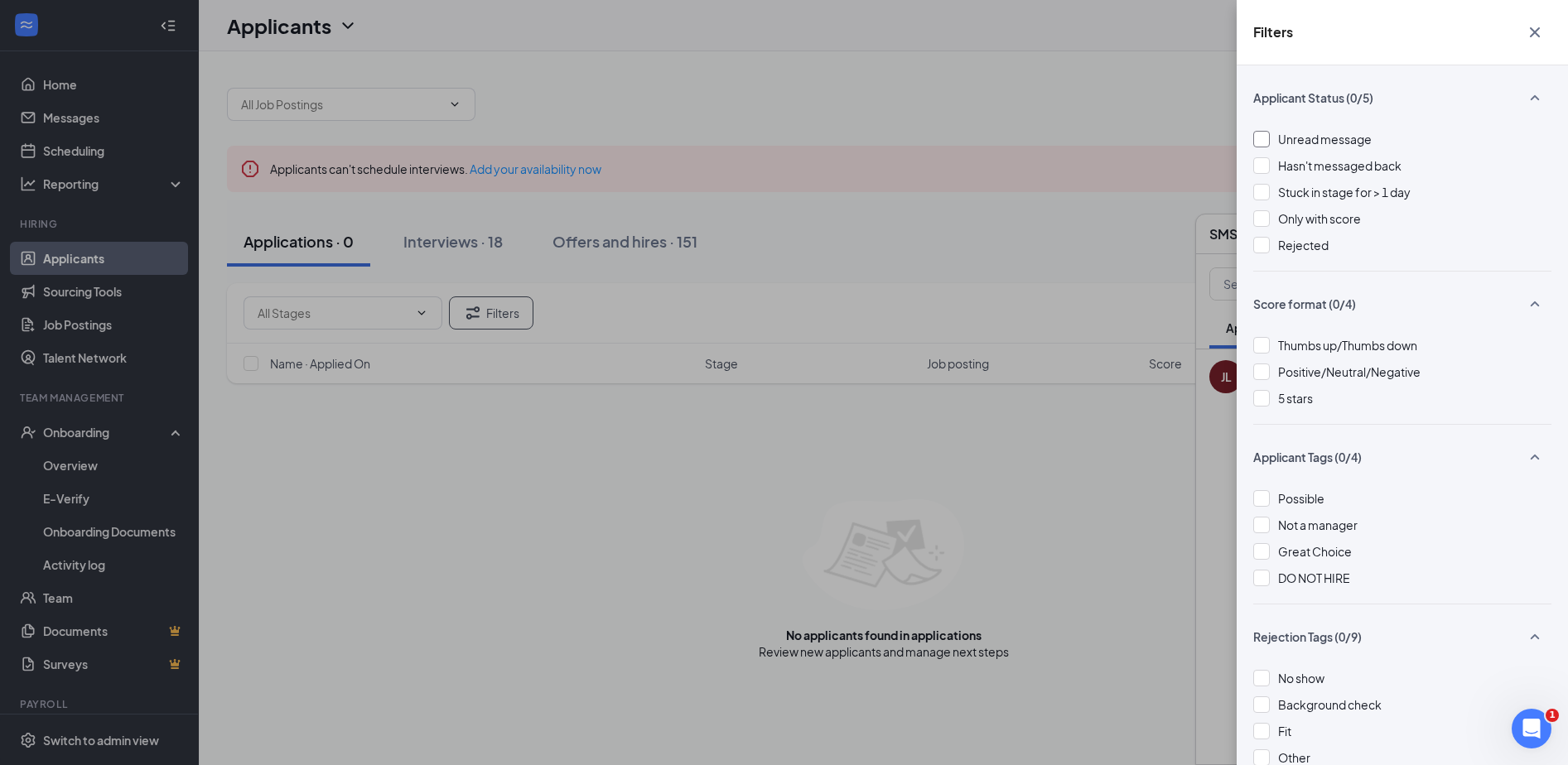
click at [1289, 141] on span "Unread message" at bounding box center [1325, 139] width 94 height 15
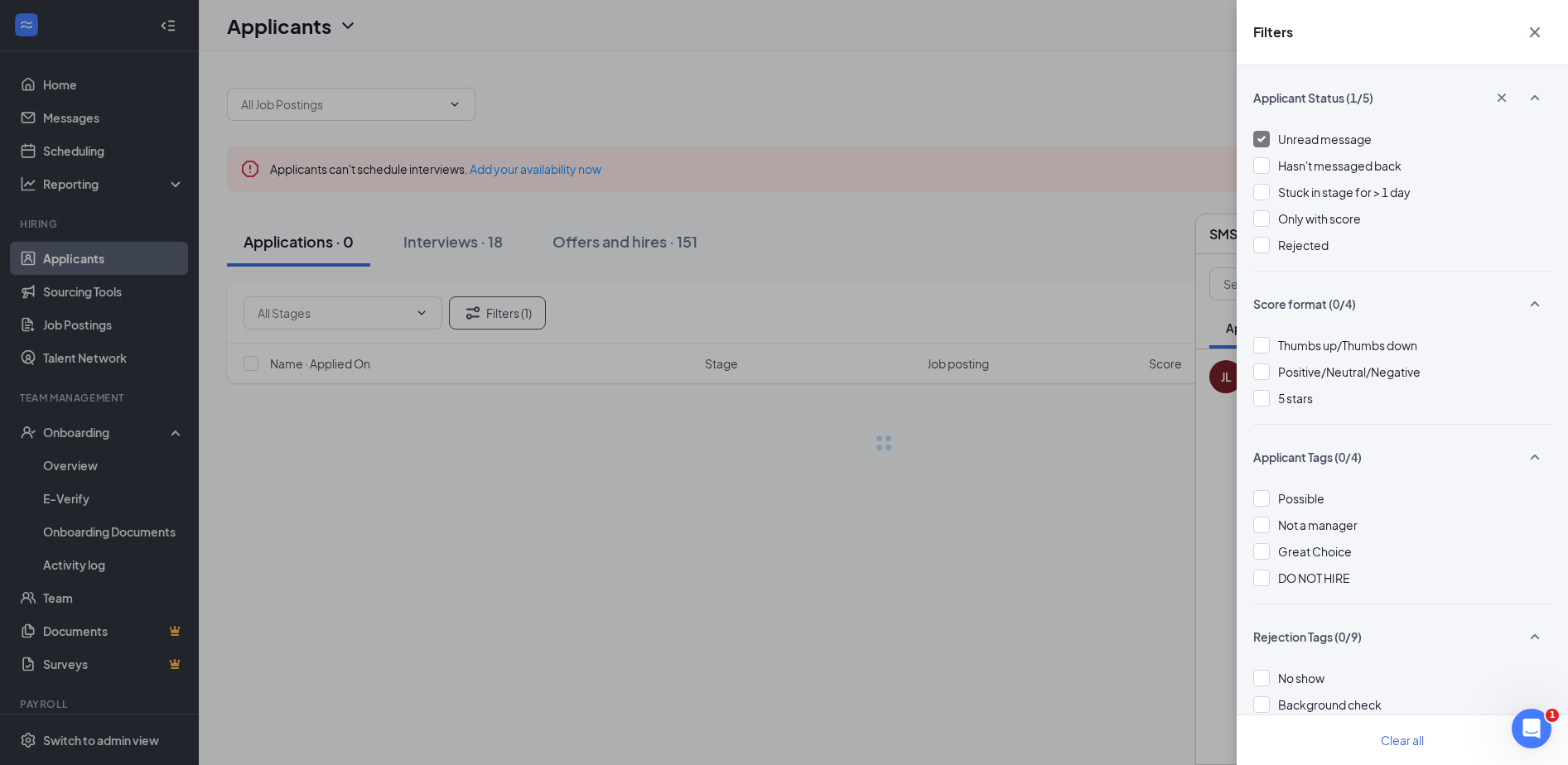
click at [1287, 153] on div "Unread message Hasn't messaged back Stuck in stage for > 1 day Only with score …" at bounding box center [1402, 201] width 298 height 141
click at [1293, 169] on span "Hasn't messaged back" at bounding box center [1340, 165] width 123 height 15
click at [1300, 192] on span "Stuck in stage for > 1 day" at bounding box center [1344, 192] width 133 height 15
click at [1293, 221] on span "Only with score" at bounding box center [1319, 218] width 83 height 15
click at [1293, 247] on span "Rejected" at bounding box center [1303, 245] width 50 height 15
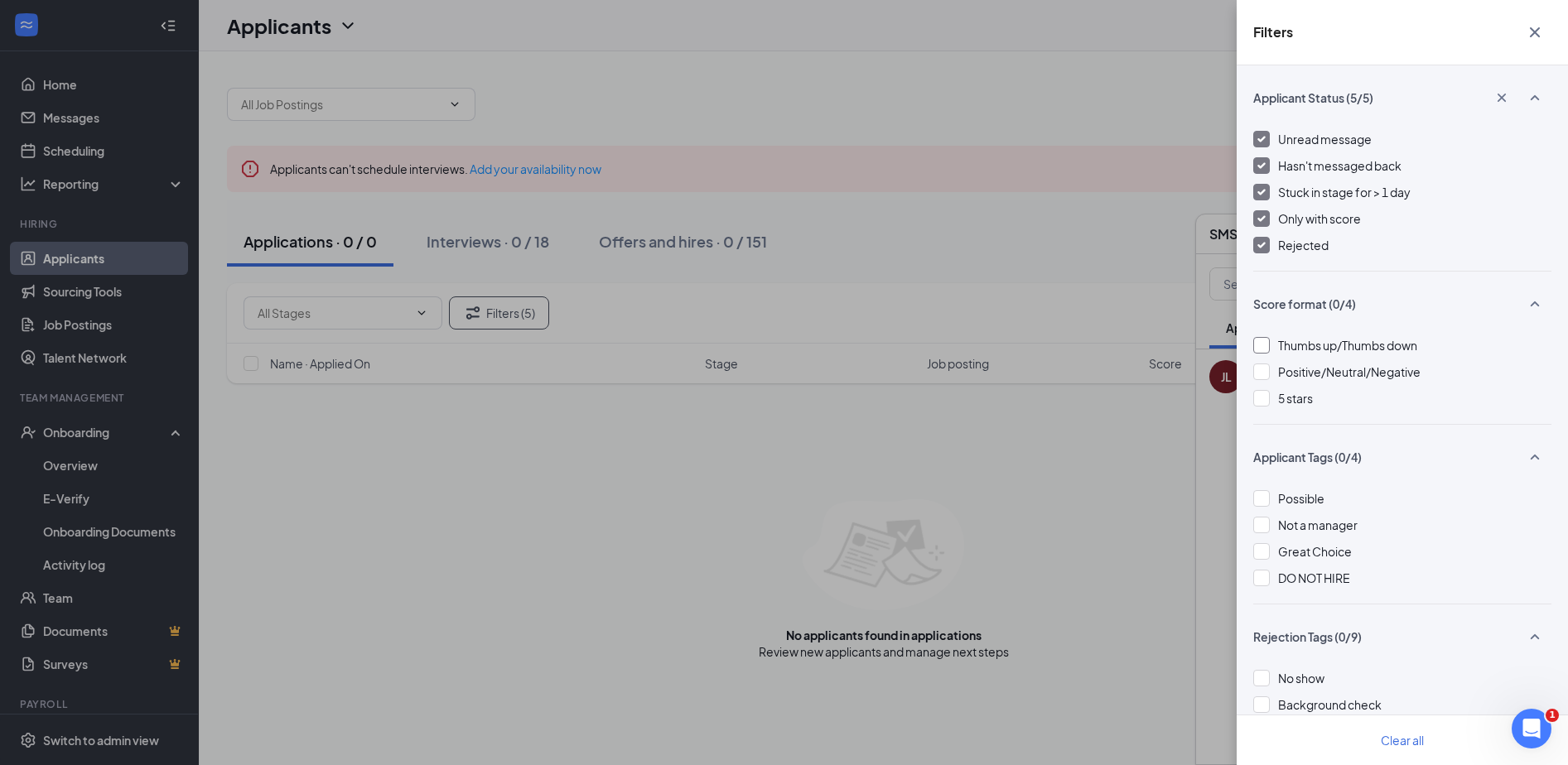
click at [1313, 347] on span "Thumbs up/Thumbs down" at bounding box center [1347, 345] width 139 height 15
click at [1310, 368] on span "Positive/Neutral/Negative" at bounding box center [1349, 372] width 142 height 15
click at [1293, 392] on span "5 stars" at bounding box center [1295, 398] width 35 height 15
click at [1296, 491] on span "Possible" at bounding box center [1300, 498] width 46 height 15
click at [1307, 527] on span "Not a manager" at bounding box center [1318, 524] width 80 height 15
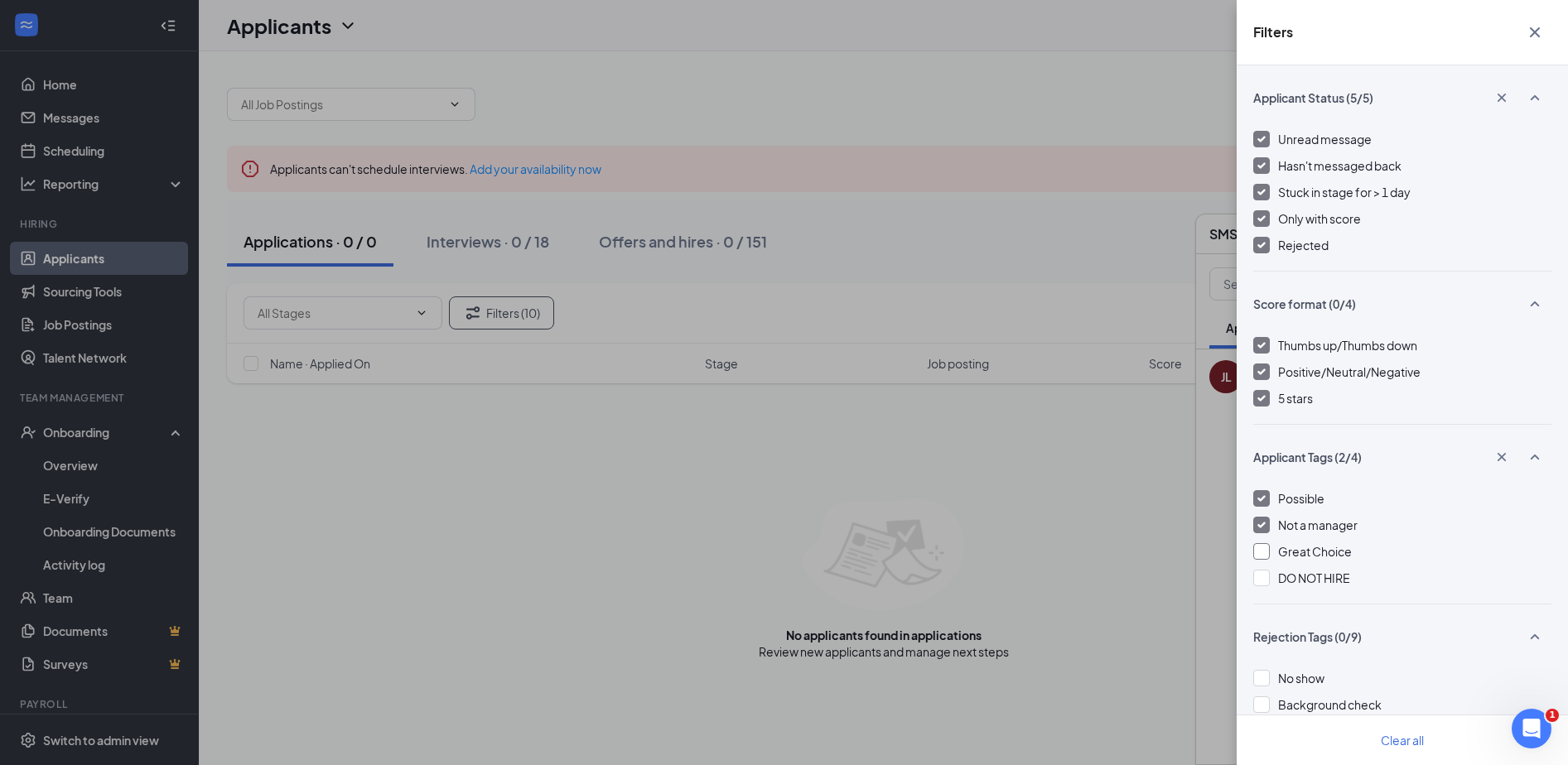
click at [1307, 554] on span "Great Choice" at bounding box center [1314, 551] width 74 height 15
click at [1304, 583] on span "DO NOT HIRE" at bounding box center [1313, 577] width 72 height 15
click at [1203, 76] on div "Filters Applicant Status (5/5) Unread message Hasn't messaged back Stuck in sta…" at bounding box center [784, 382] width 1568 height 765
click at [1536, 24] on icon "Cross" at bounding box center [1534, 32] width 20 height 20
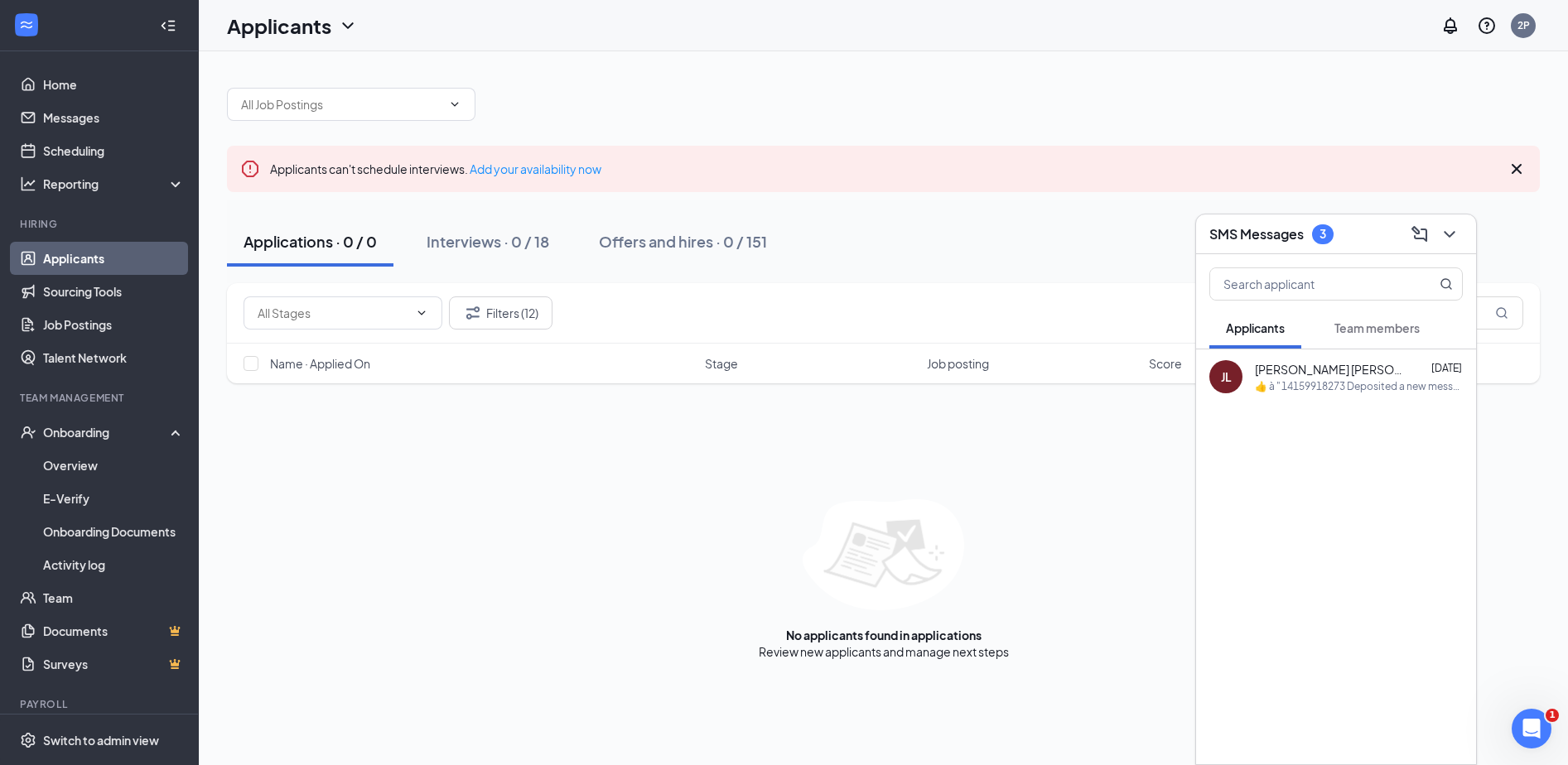
click at [1522, 169] on icon "Cross" at bounding box center [1516, 168] width 20 height 20
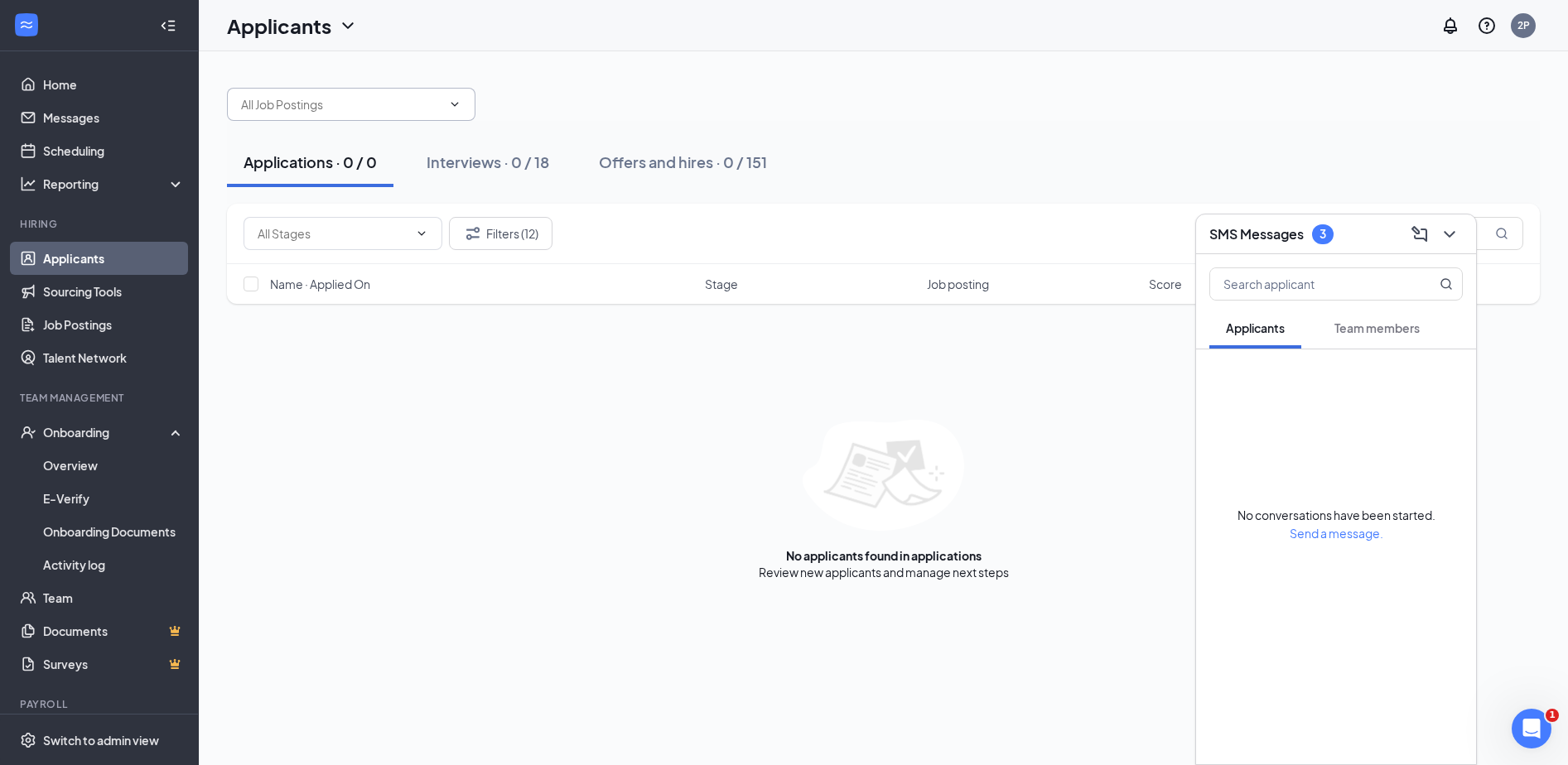
click at [435, 97] on input "text" at bounding box center [341, 104] width 201 height 18
click at [400, 183] on div "Cook (2594-[GEOGRAPHIC_DATA])" at bounding box center [366, 192] width 222 height 18
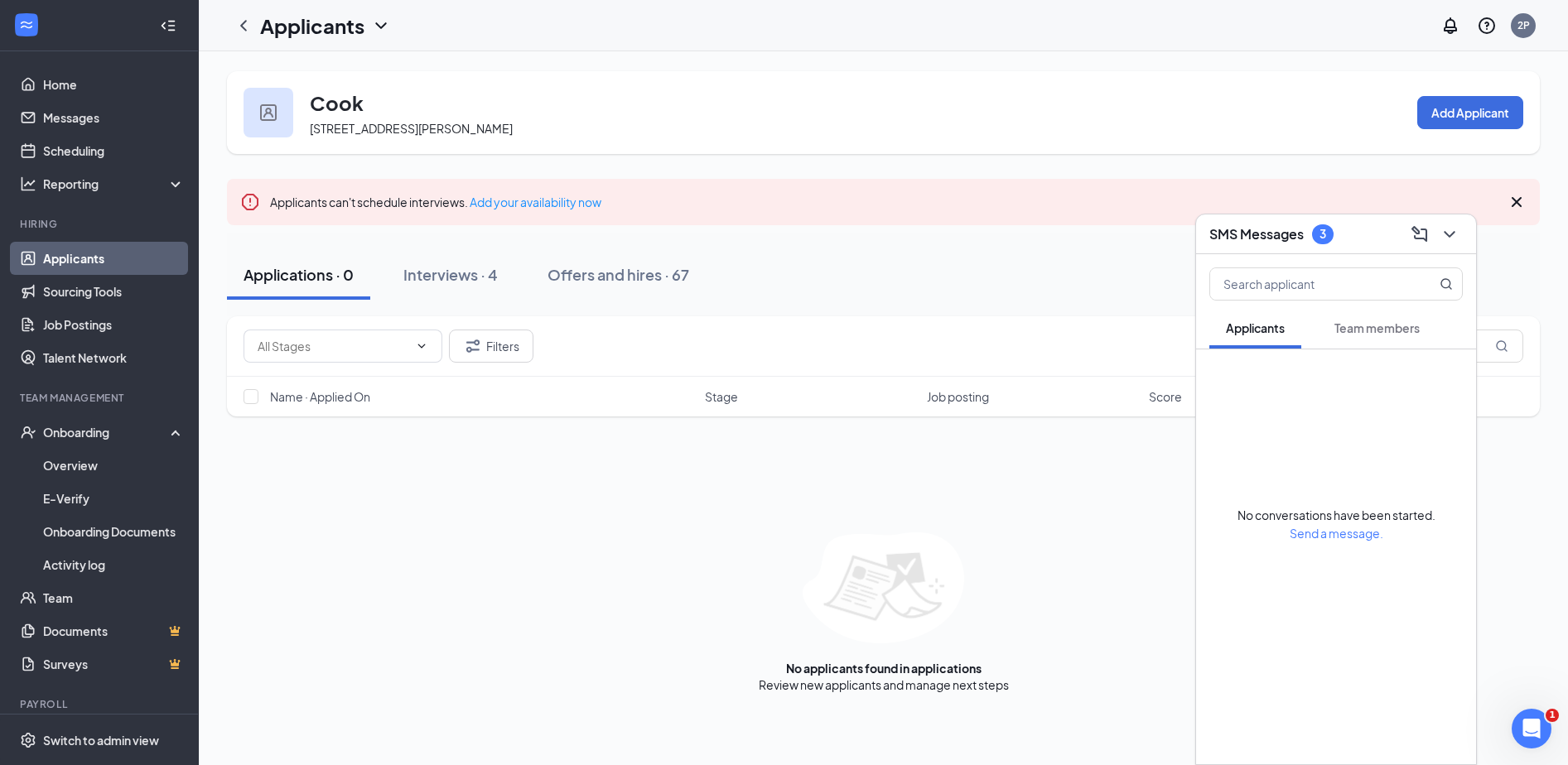
click at [1529, 197] on div "Applicants can't schedule interviews. Add your availability now" at bounding box center [883, 201] width 1313 height 46
click at [1514, 204] on icon "Cross" at bounding box center [1516, 201] width 10 height 10
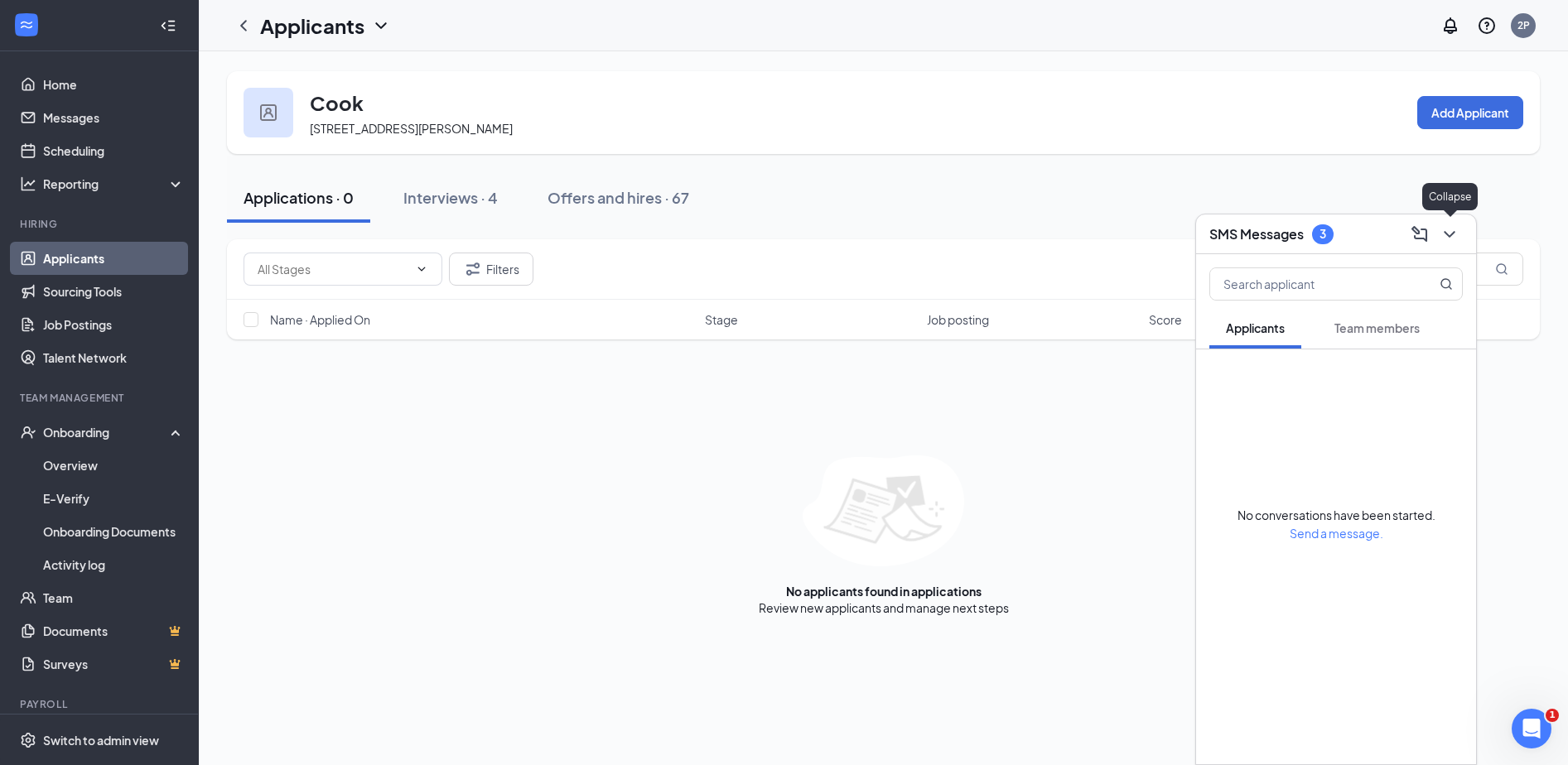
click at [1442, 232] on icon "ChevronDown" at bounding box center [1449, 234] width 20 height 20
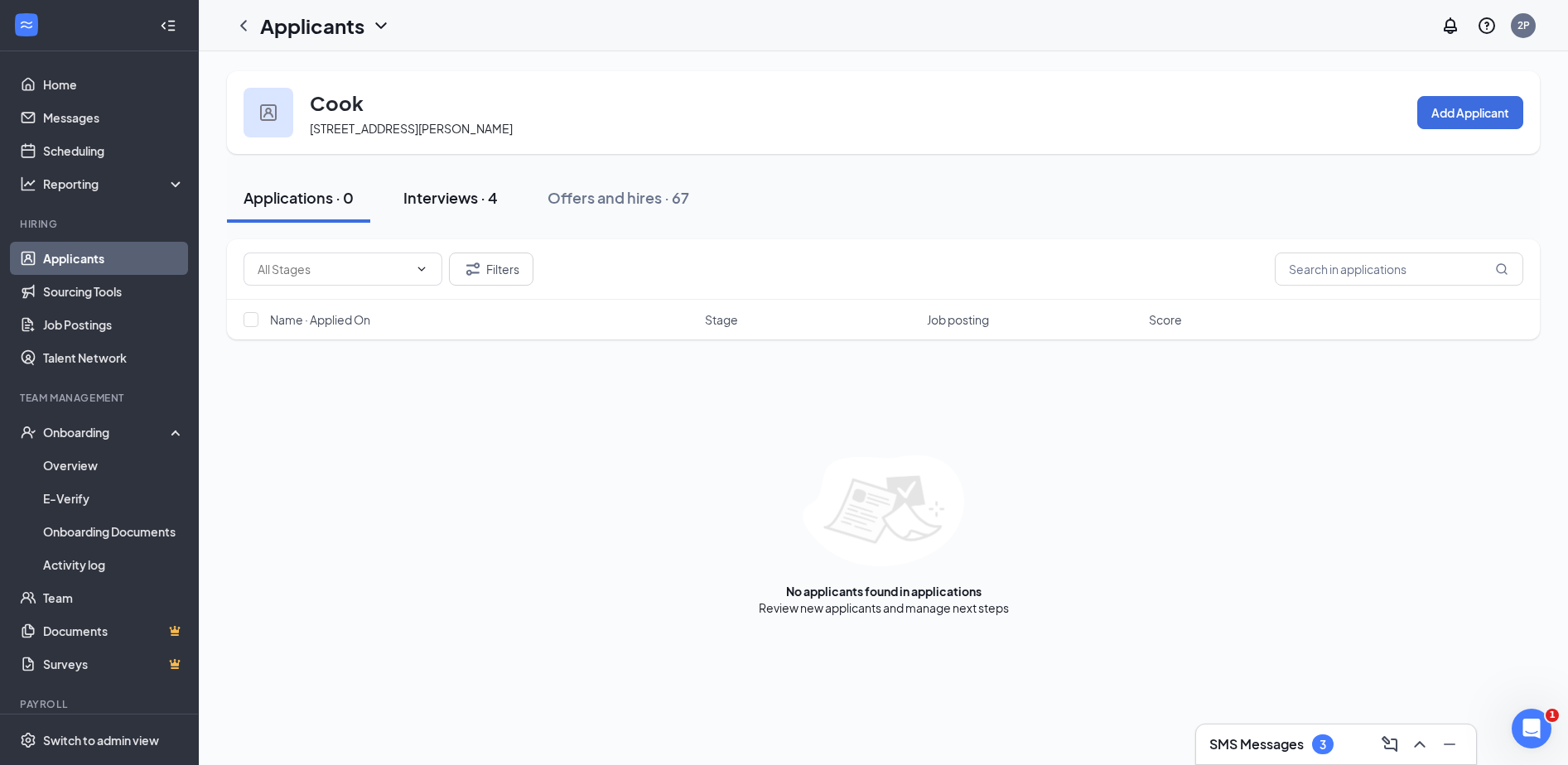
click at [464, 201] on div "Interviews · 4" at bounding box center [450, 198] width 95 height 21
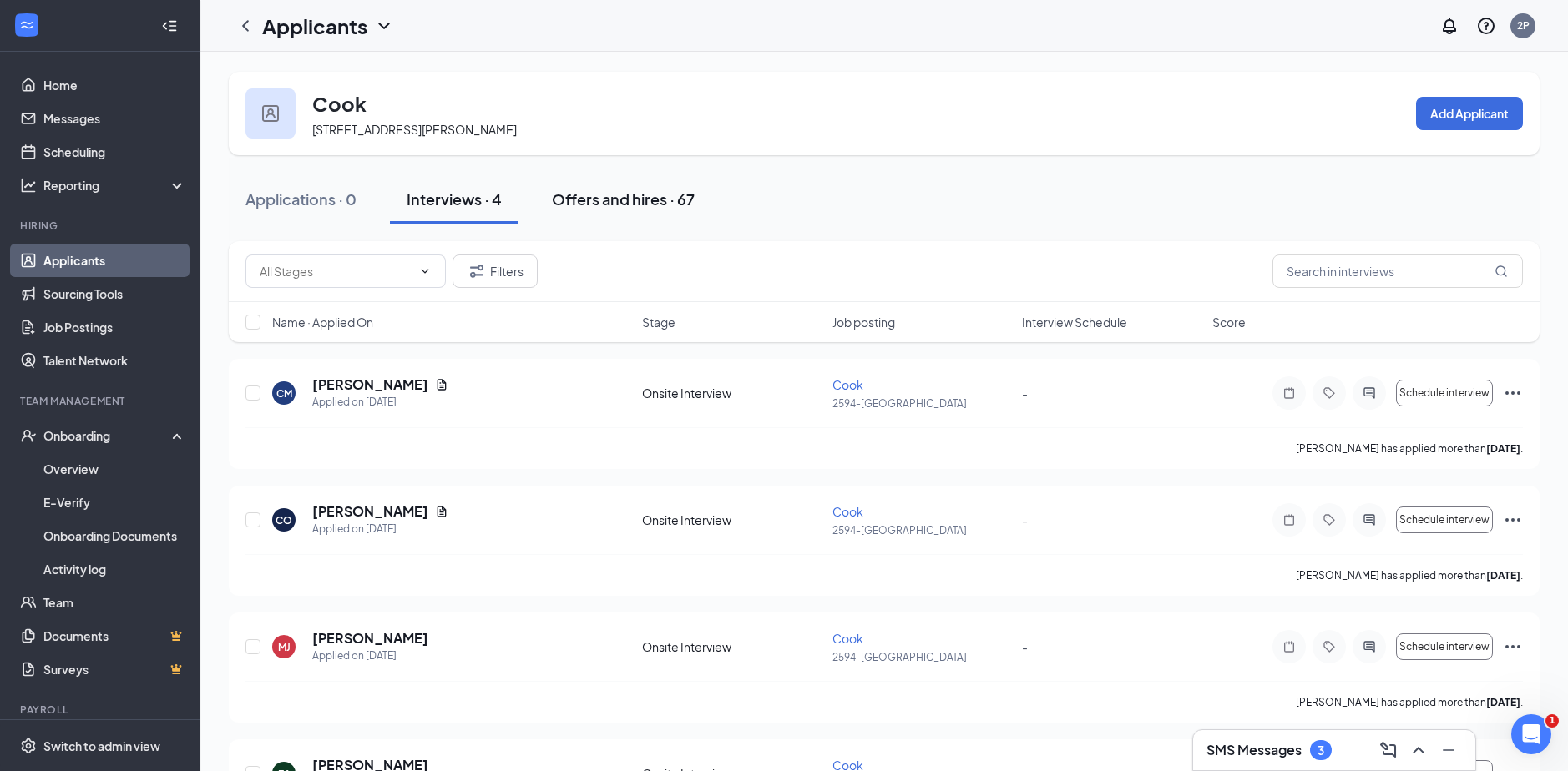
click at [656, 200] on div "Offers and hires · 67" at bounding box center [622, 200] width 143 height 21
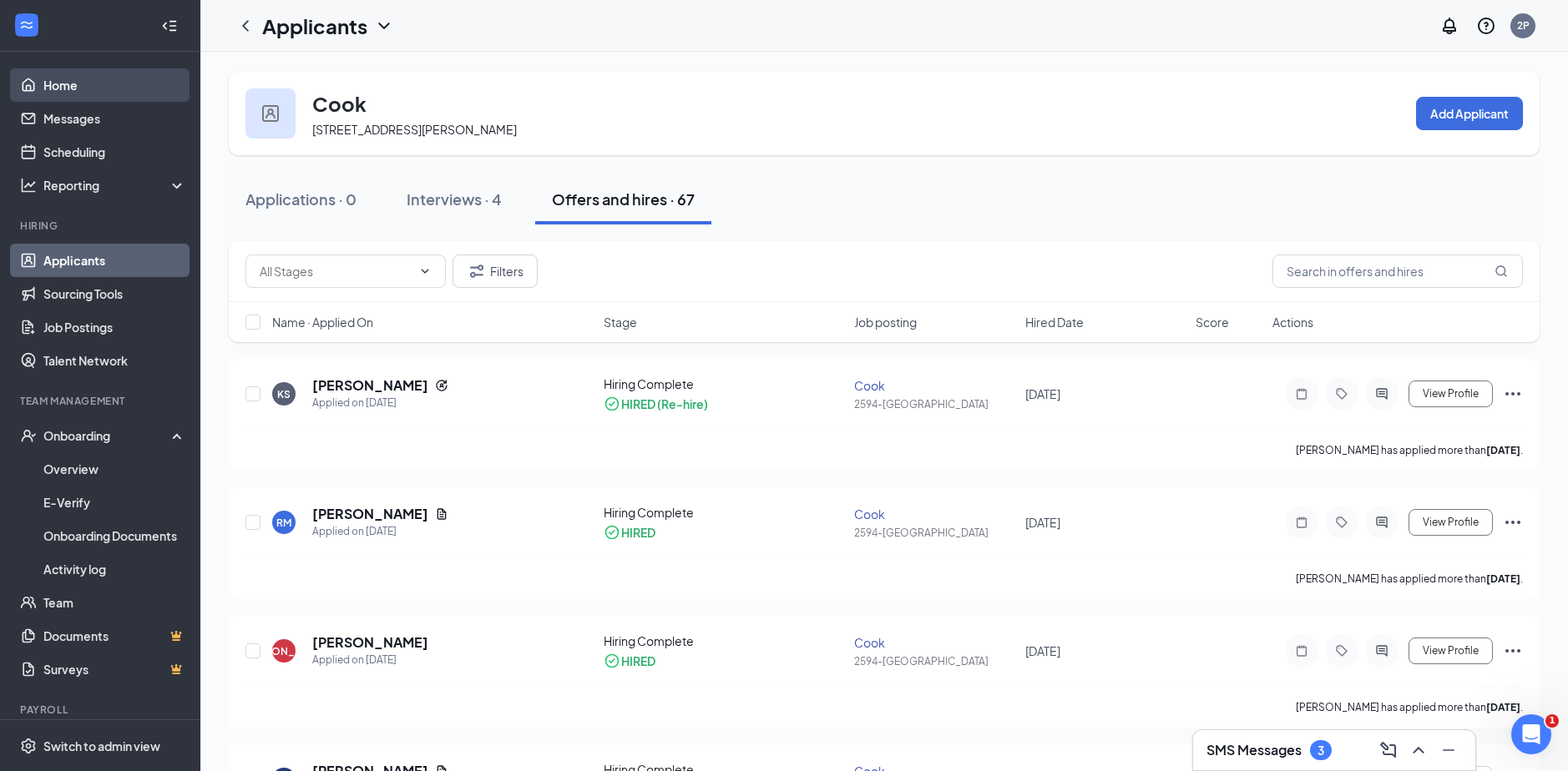
click at [110, 93] on link "Home" at bounding box center [115, 85] width 143 height 33
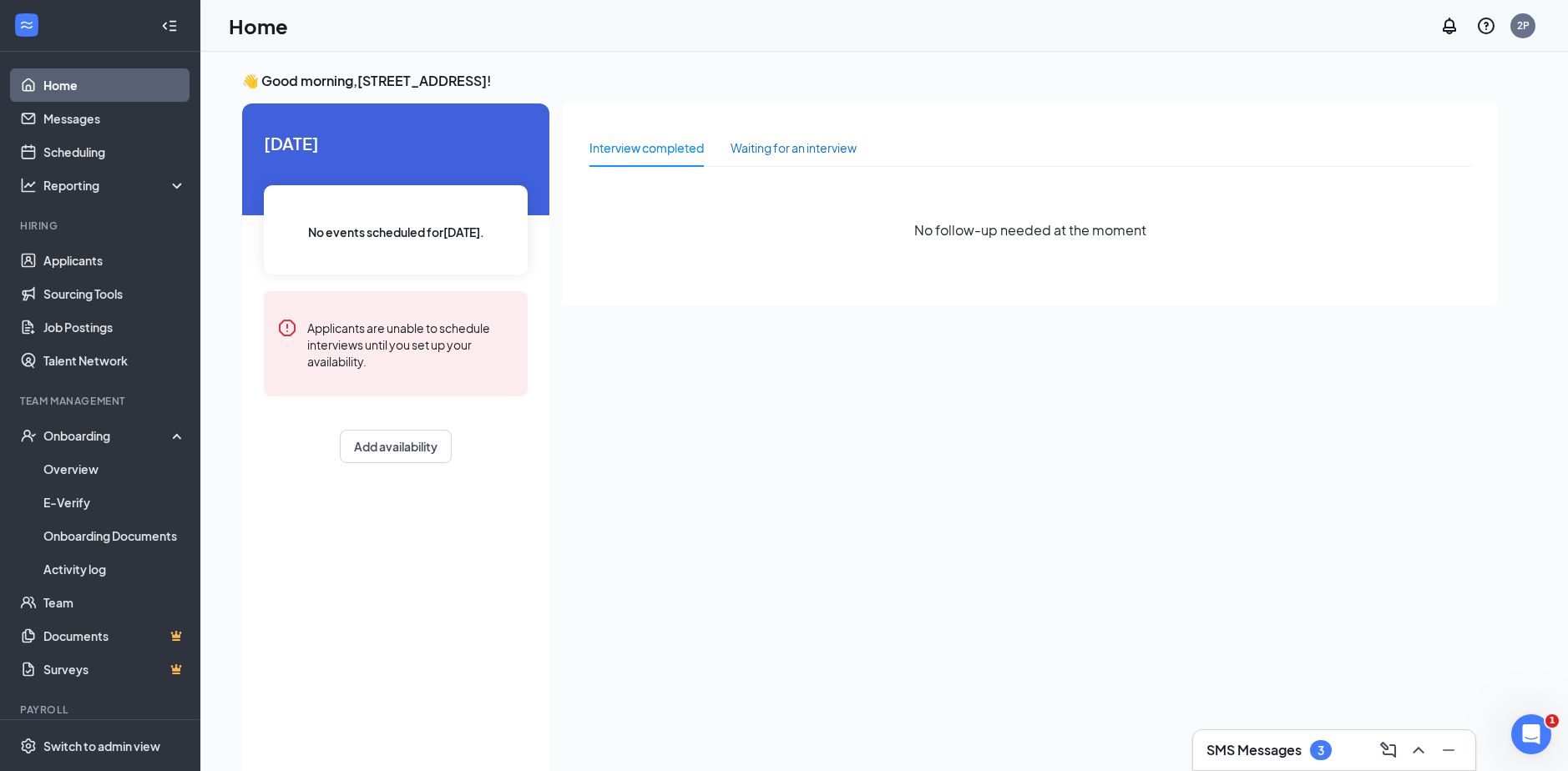
click at [799, 147] on div "Waiting for an interview" at bounding box center [793, 147] width 126 height 18
click at [693, 151] on div "Interview completed" at bounding box center [646, 147] width 115 height 18
click at [135, 270] on link "Applicants" at bounding box center [115, 260] width 143 height 33
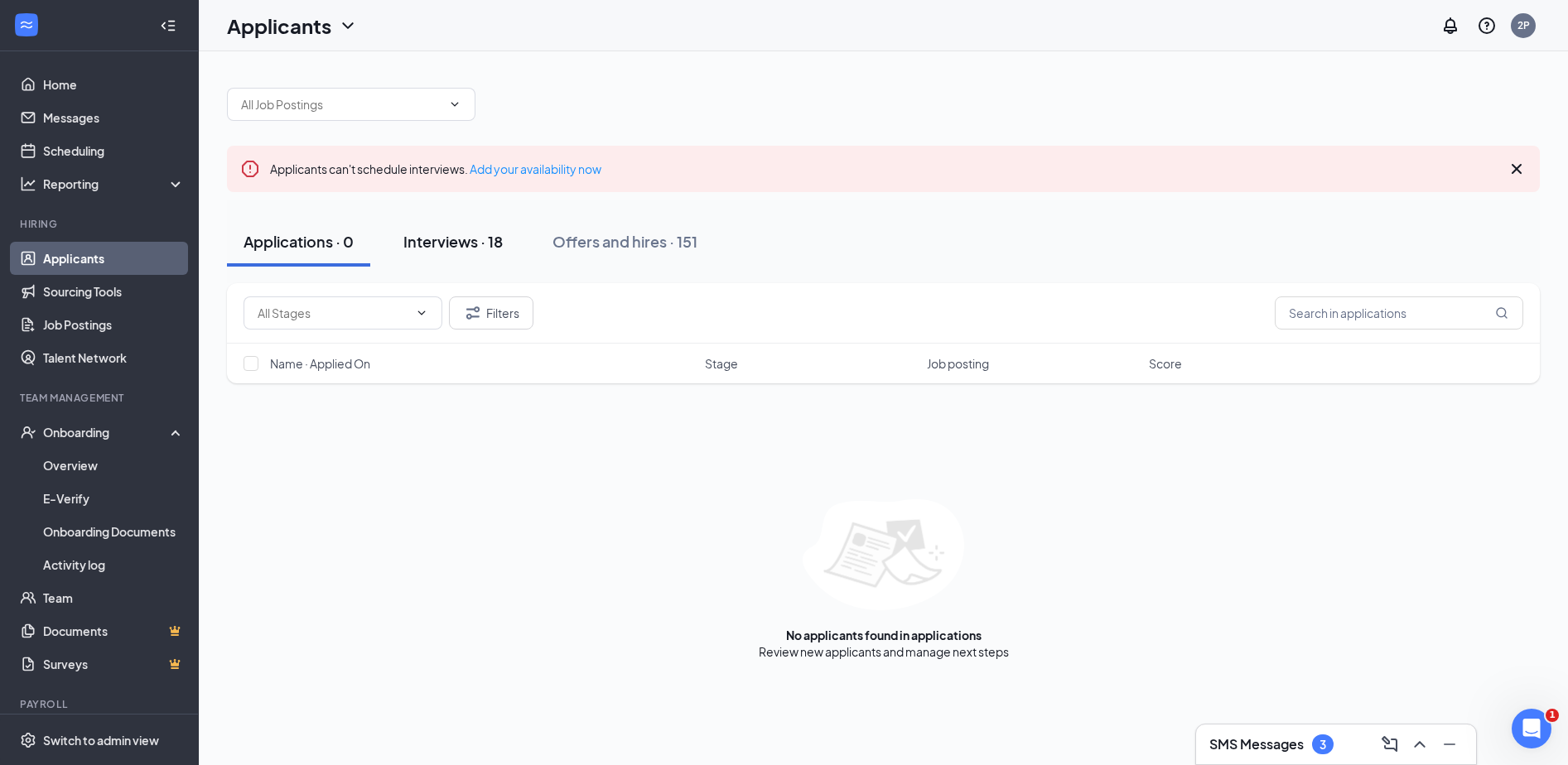
click at [474, 241] on div "Interviews · 18" at bounding box center [453, 241] width 99 height 21
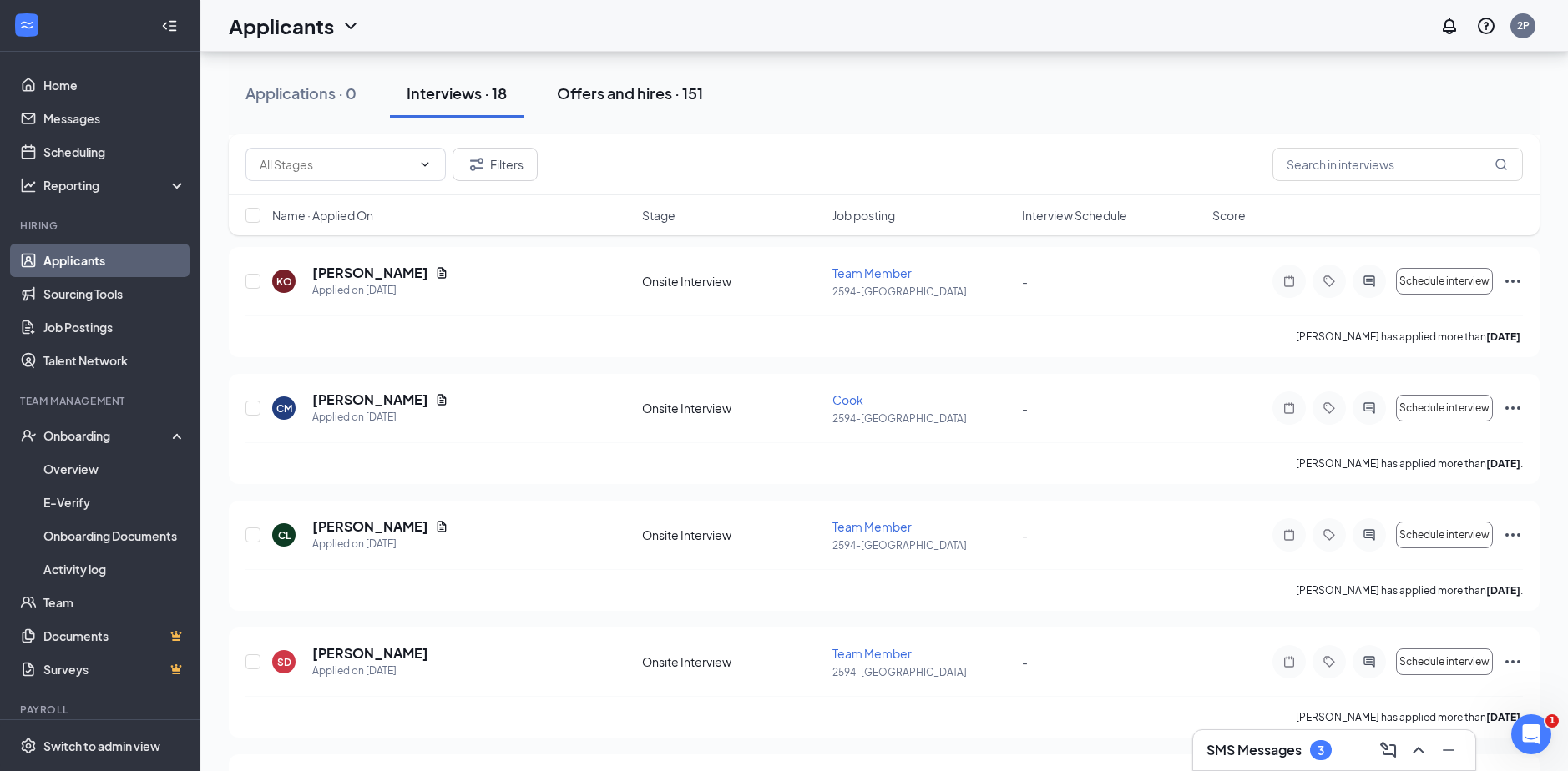
scroll to position [249, 0]
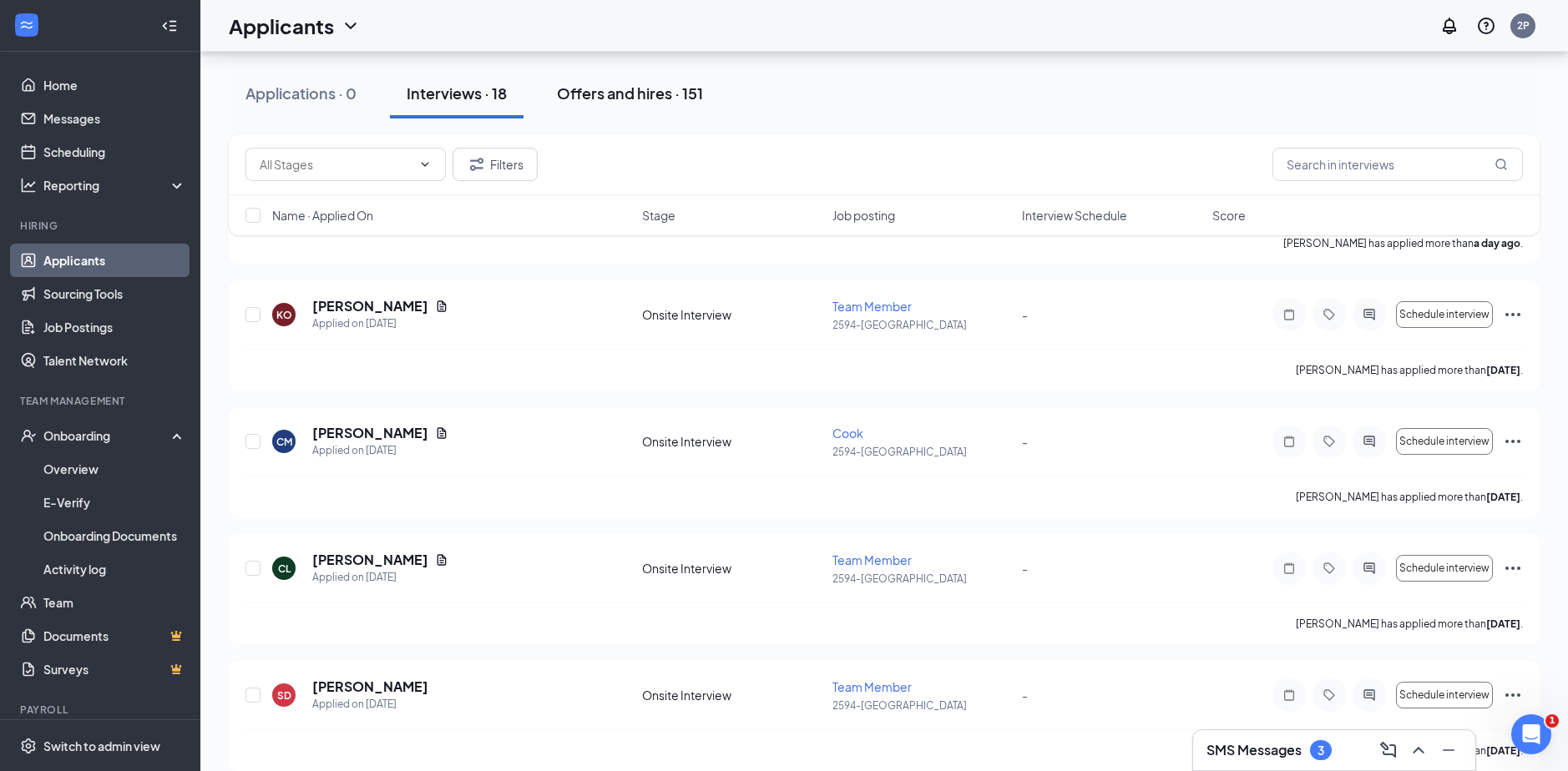
click at [650, 93] on div "Offers and hires · 151" at bounding box center [629, 93] width 146 height 21
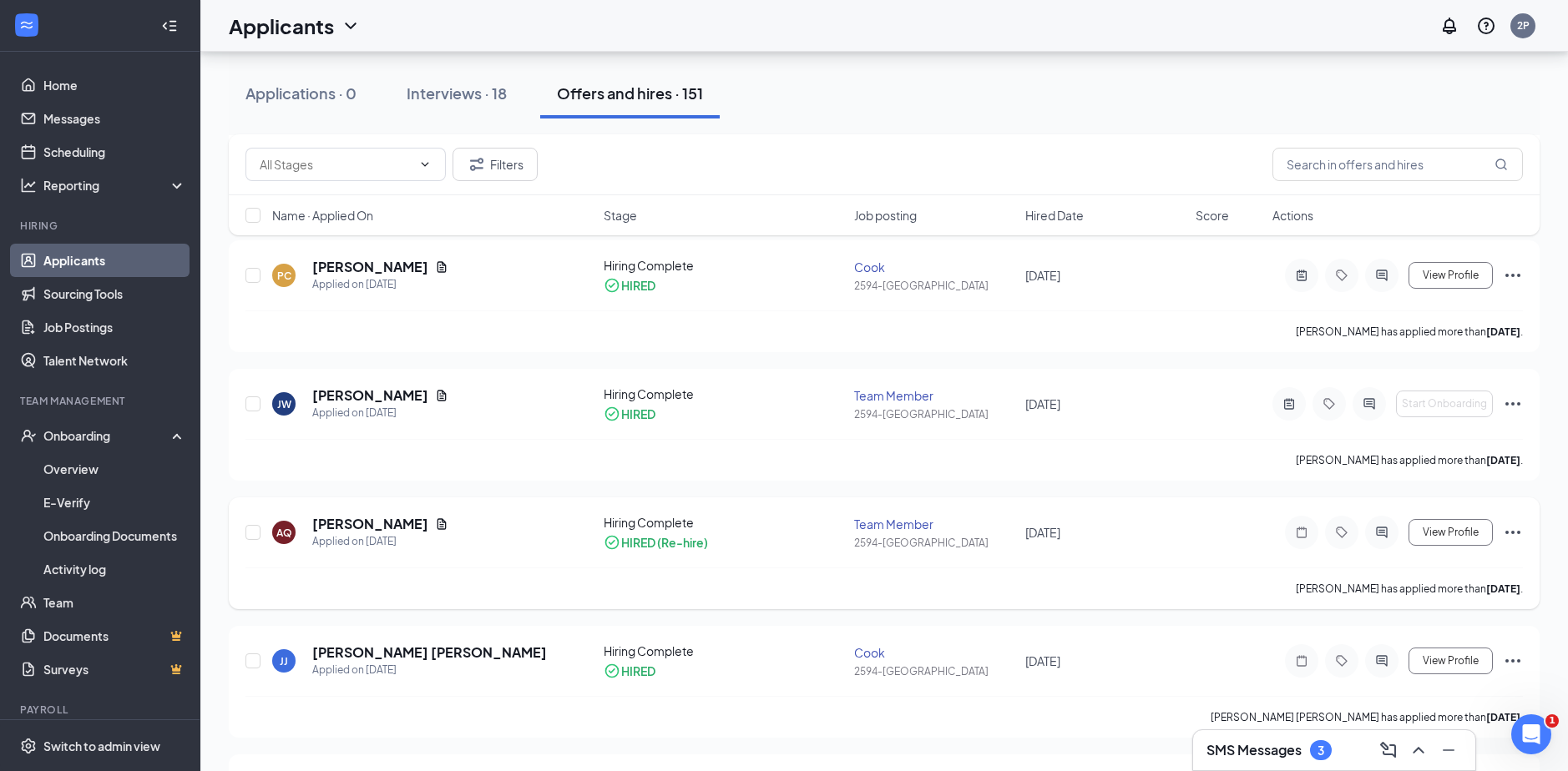
scroll to position [2504, 0]
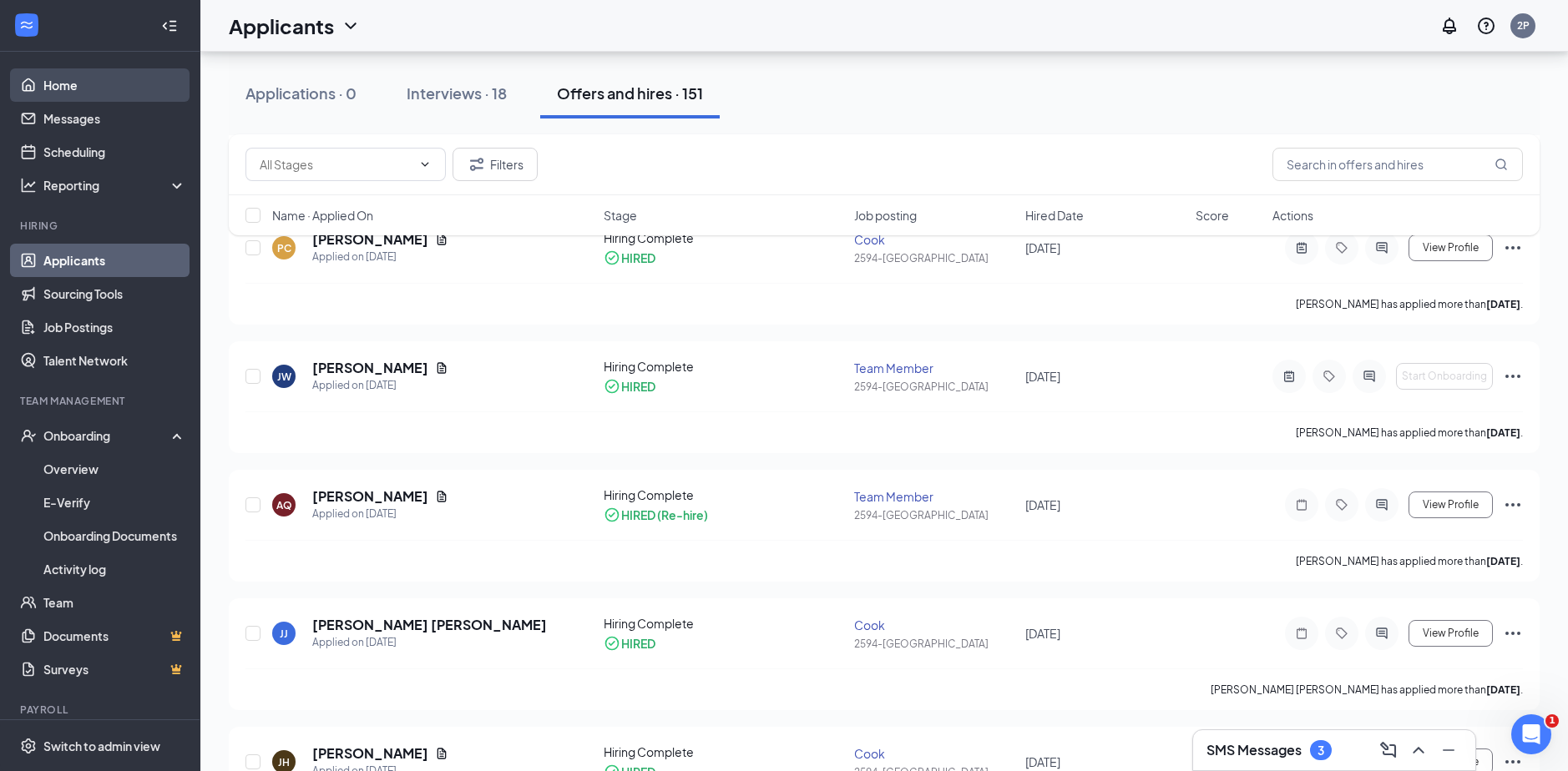
click at [73, 84] on link "Home" at bounding box center [115, 85] width 143 height 33
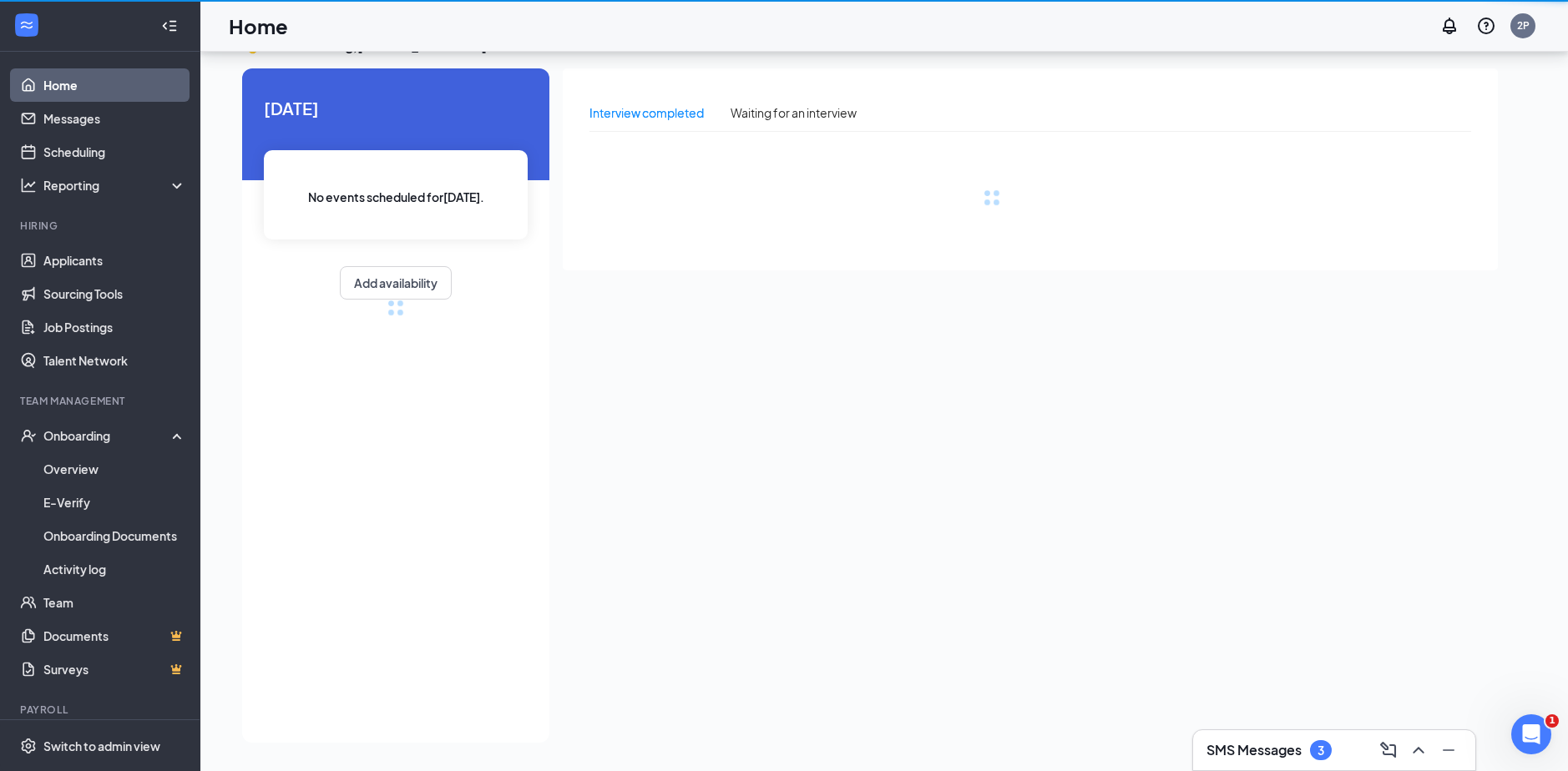
scroll to position [35, 0]
